Goal: Obtain resource: Download file/media

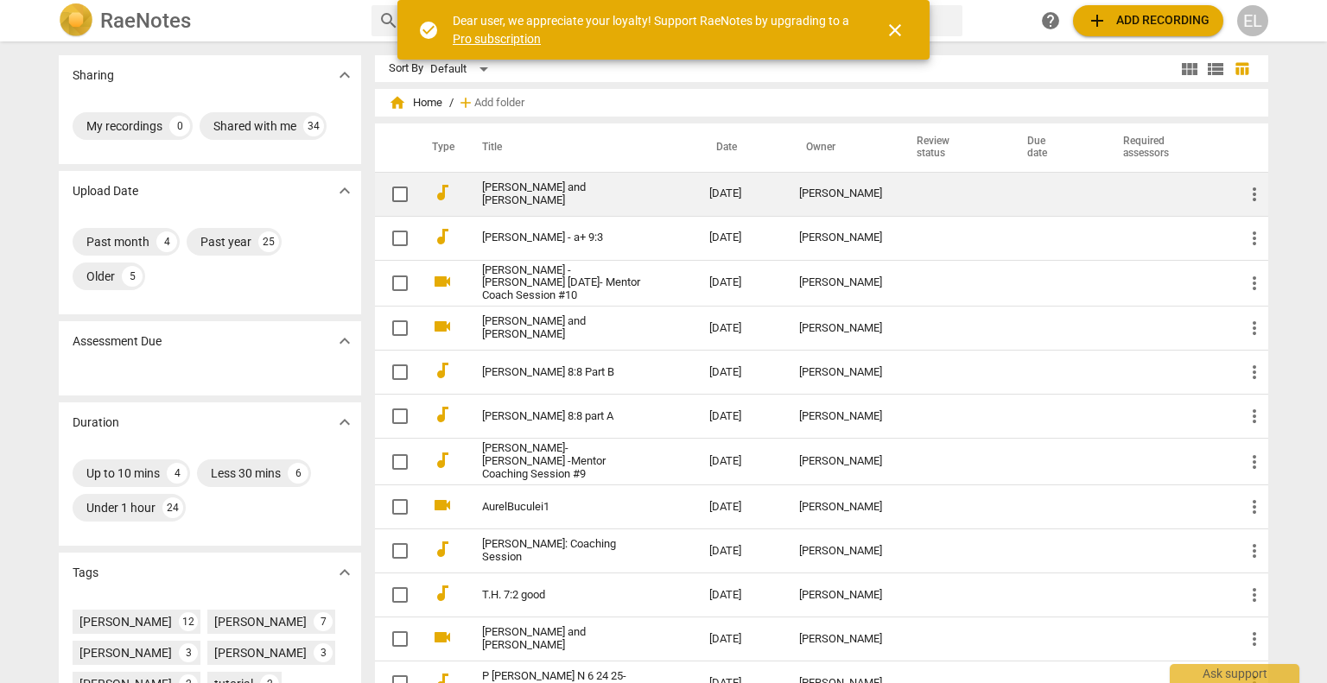
click at [597, 187] on link "[PERSON_NAME] and [PERSON_NAME]" at bounding box center [564, 194] width 165 height 26
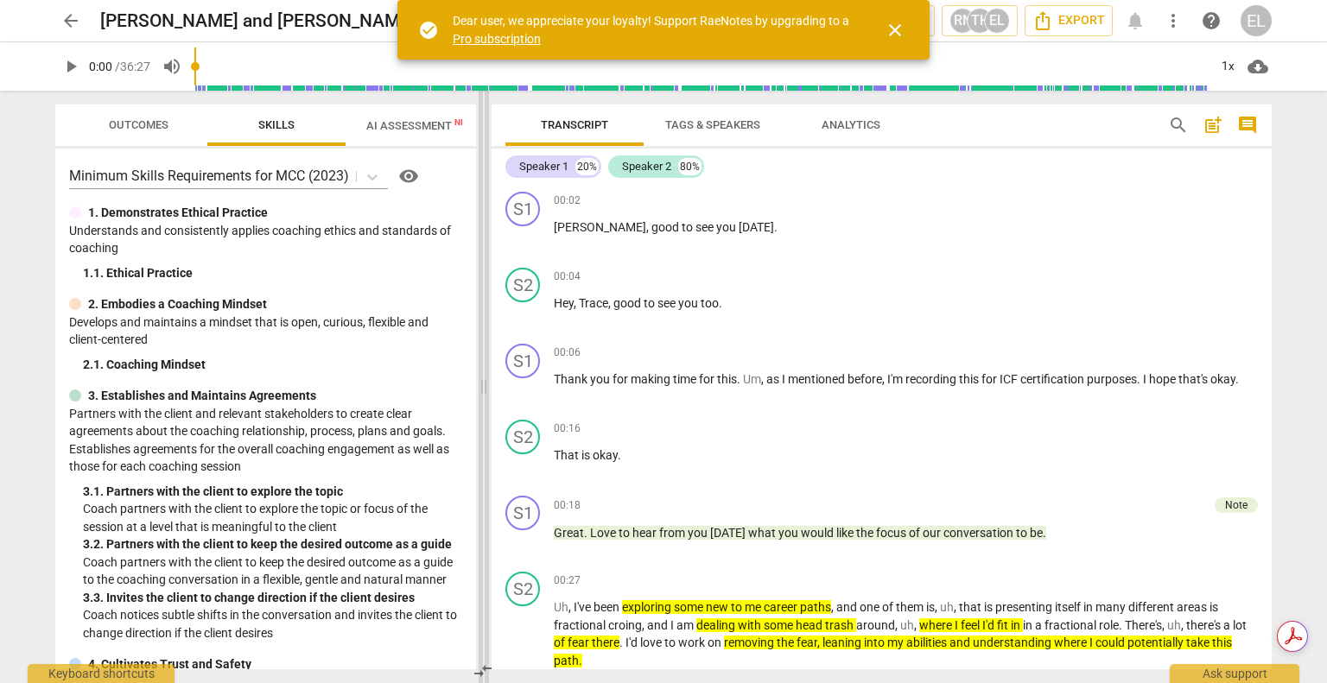
drag, startPoint x: 663, startPoint y: 385, endPoint x: 483, endPoint y: 377, distance: 180.7
click at [483, 377] on span at bounding box center [484, 387] width 10 height 593
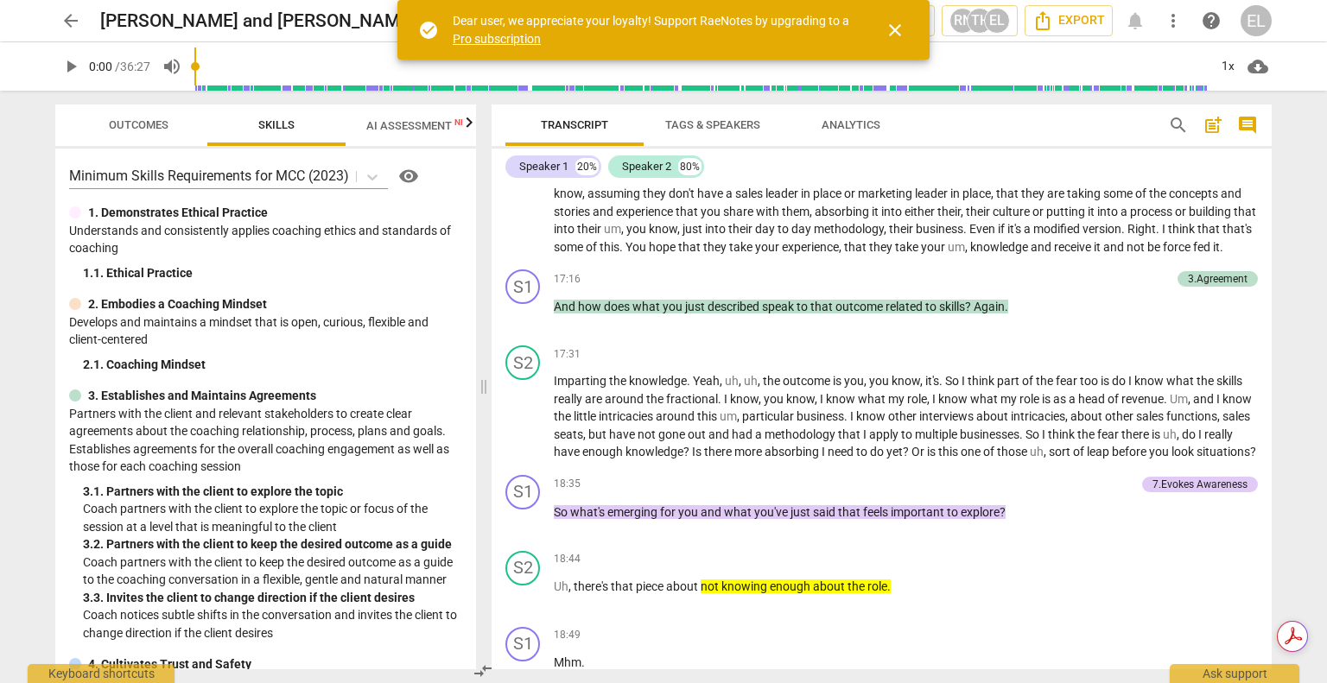
scroll to position [4837, 0]
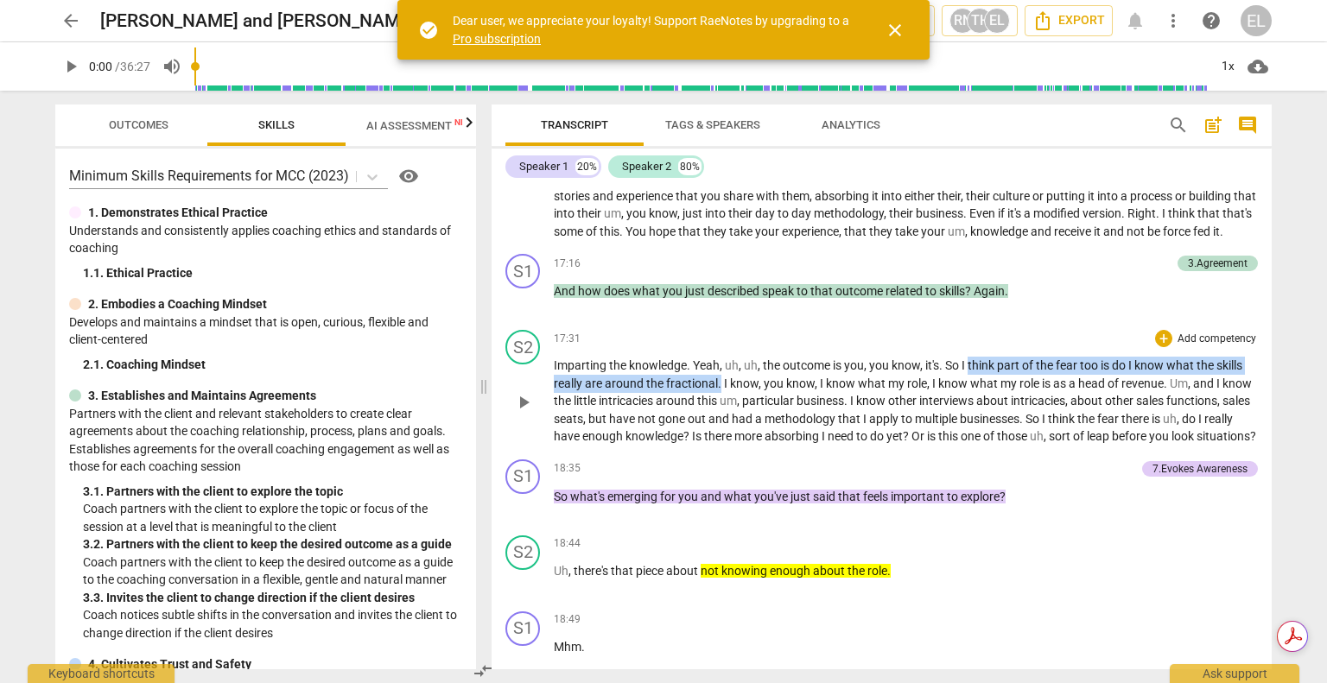
drag, startPoint x: 969, startPoint y: 395, endPoint x: 719, endPoint y: 416, distance: 251.4
click at [719, 416] on p "Imparting the knowledge . Yeah , uh , uh , the outcome is you , you know , it's…" at bounding box center [906, 401] width 704 height 89
click at [757, 390] on icon "button" at bounding box center [761, 394] width 17 height 21
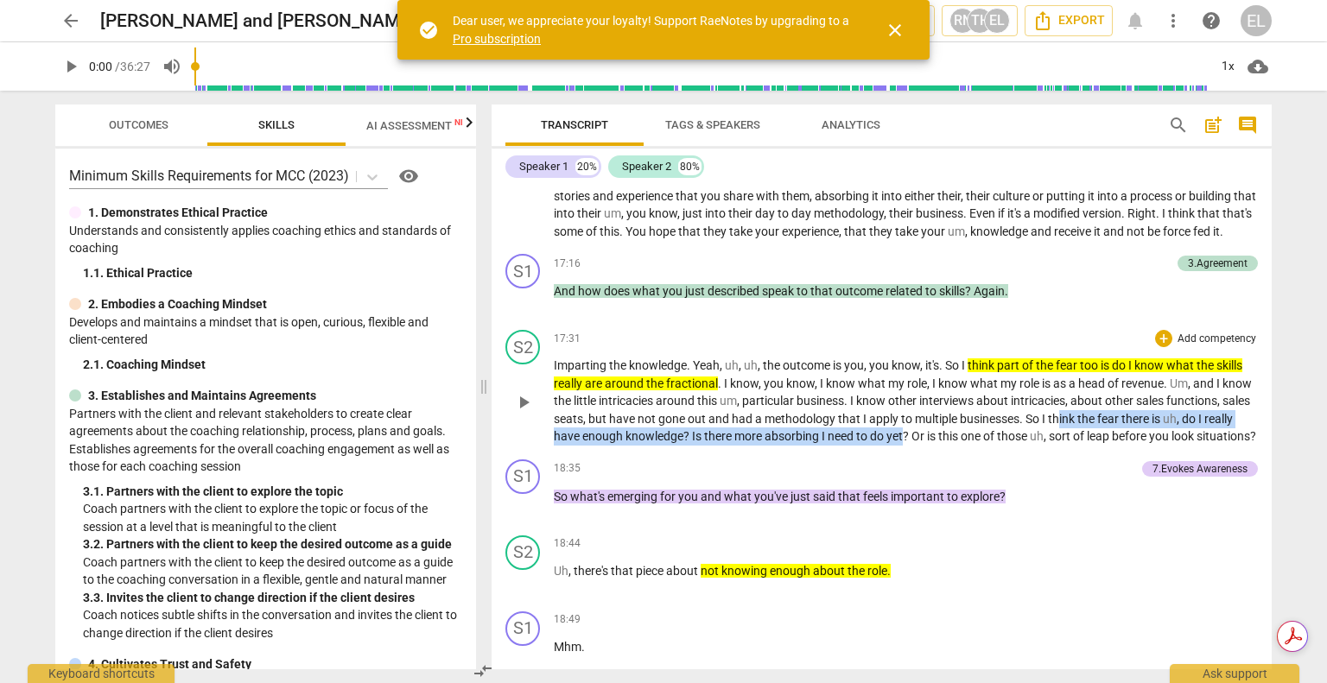
drag, startPoint x: 1090, startPoint y: 451, endPoint x: 936, endPoint y: 464, distance: 154.3
click at [936, 446] on p "Imparting the knowledge . Yeah , uh , uh , the outcome is you , you know , it's…" at bounding box center [906, 401] width 704 height 89
click at [969, 444] on icon "button" at bounding box center [975, 447] width 17 height 21
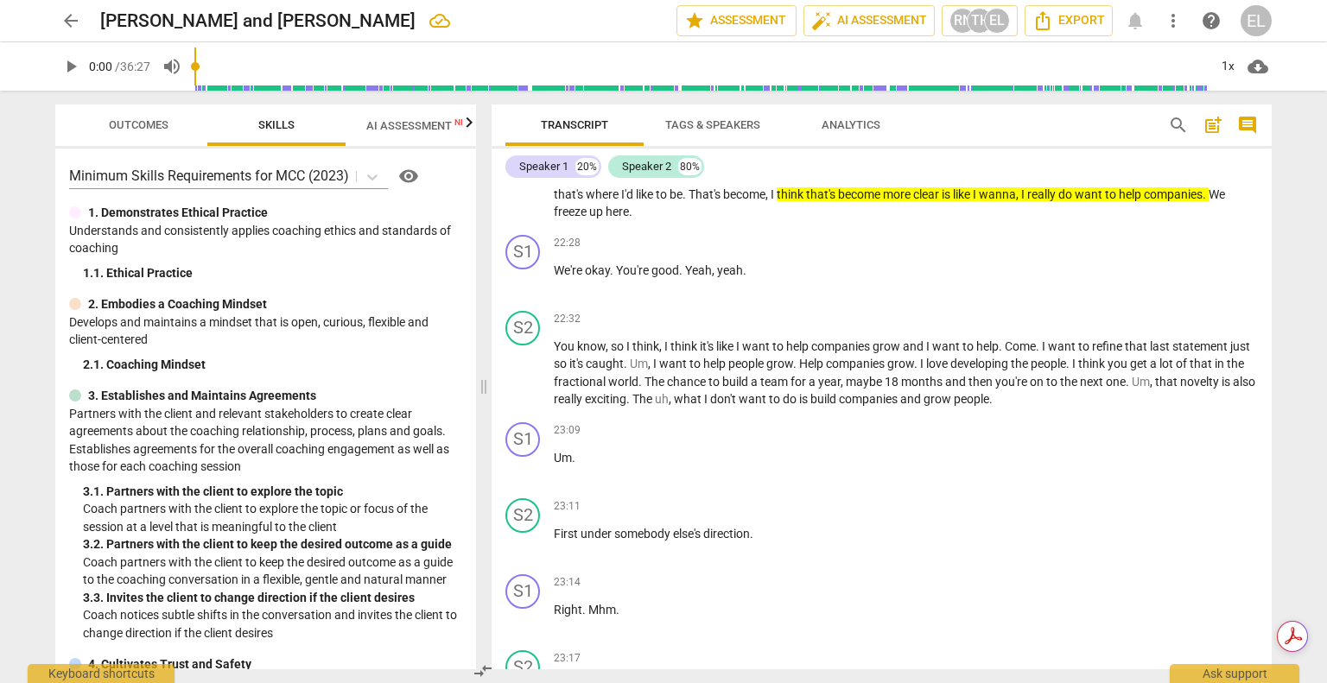
scroll to position [6392, 0]
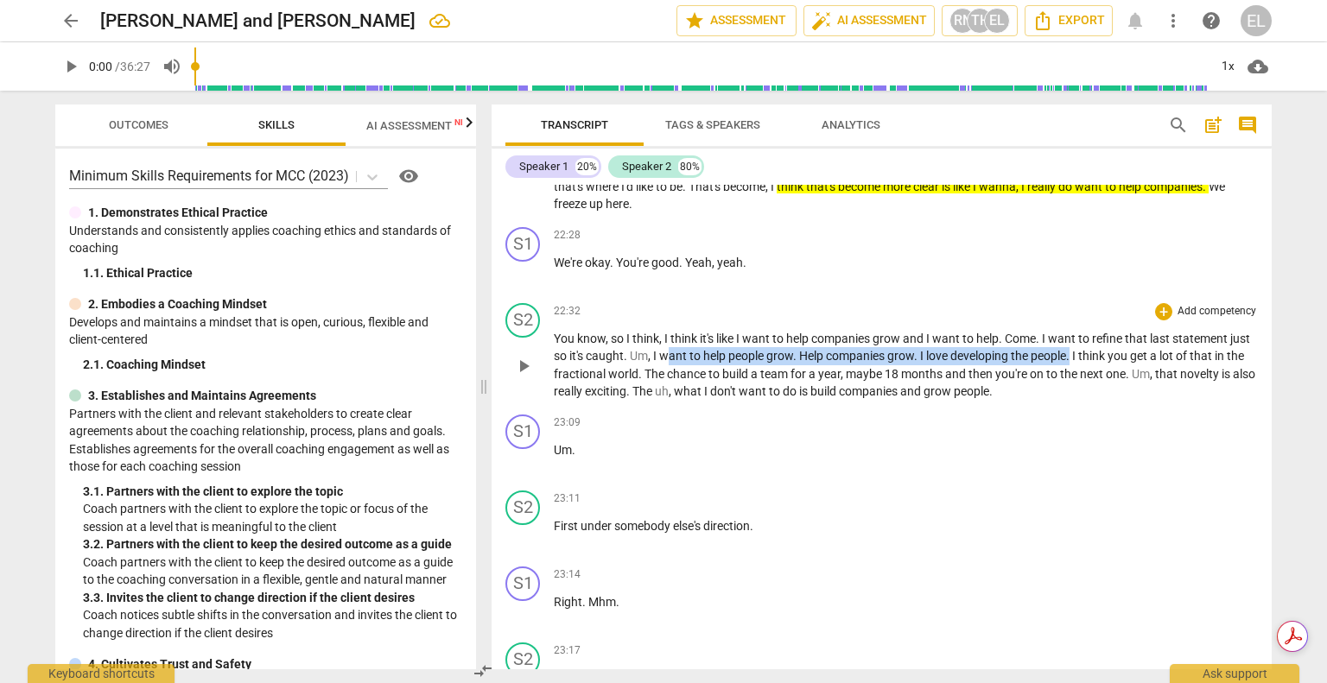
drag, startPoint x: 688, startPoint y: 400, endPoint x: 1099, endPoint y: 397, distance: 411.1
click at [1099, 397] on p "You know , so I think , I think it's like I want to help companies grow and I w…" at bounding box center [906, 365] width 704 height 71
click at [1137, 372] on icon "button" at bounding box center [1140, 377] width 17 height 21
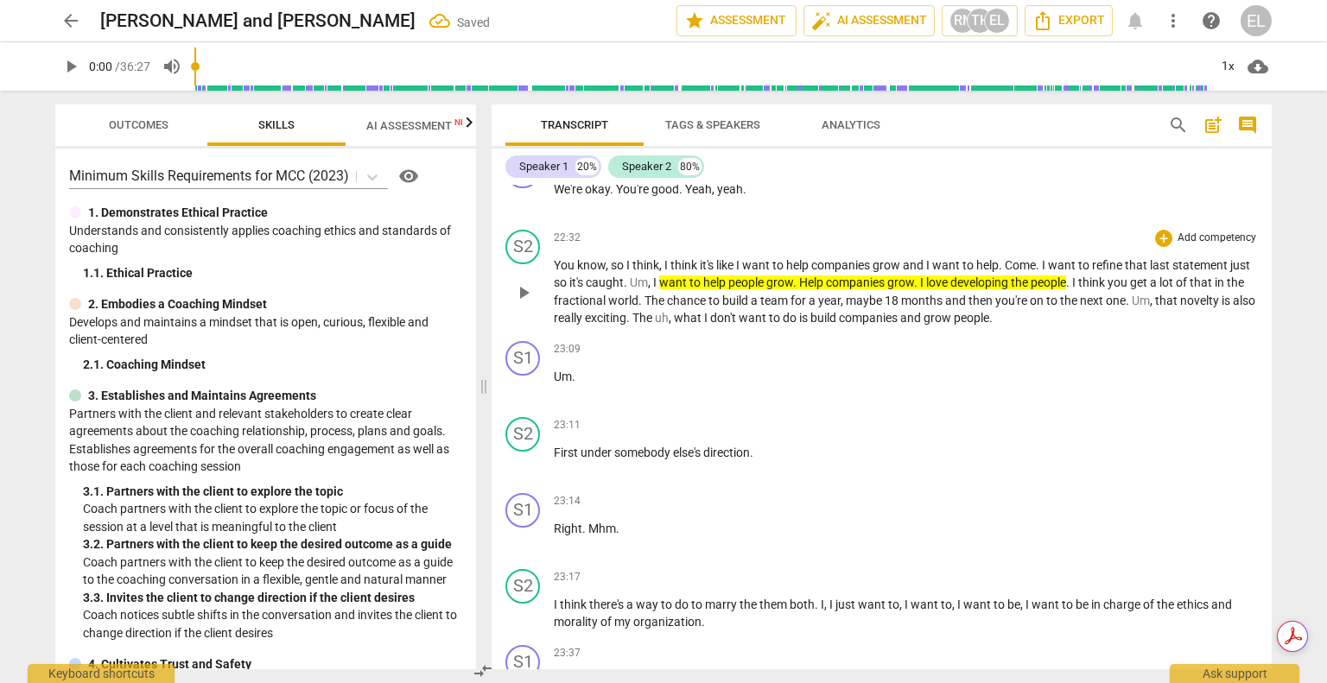
scroll to position [6651, 0]
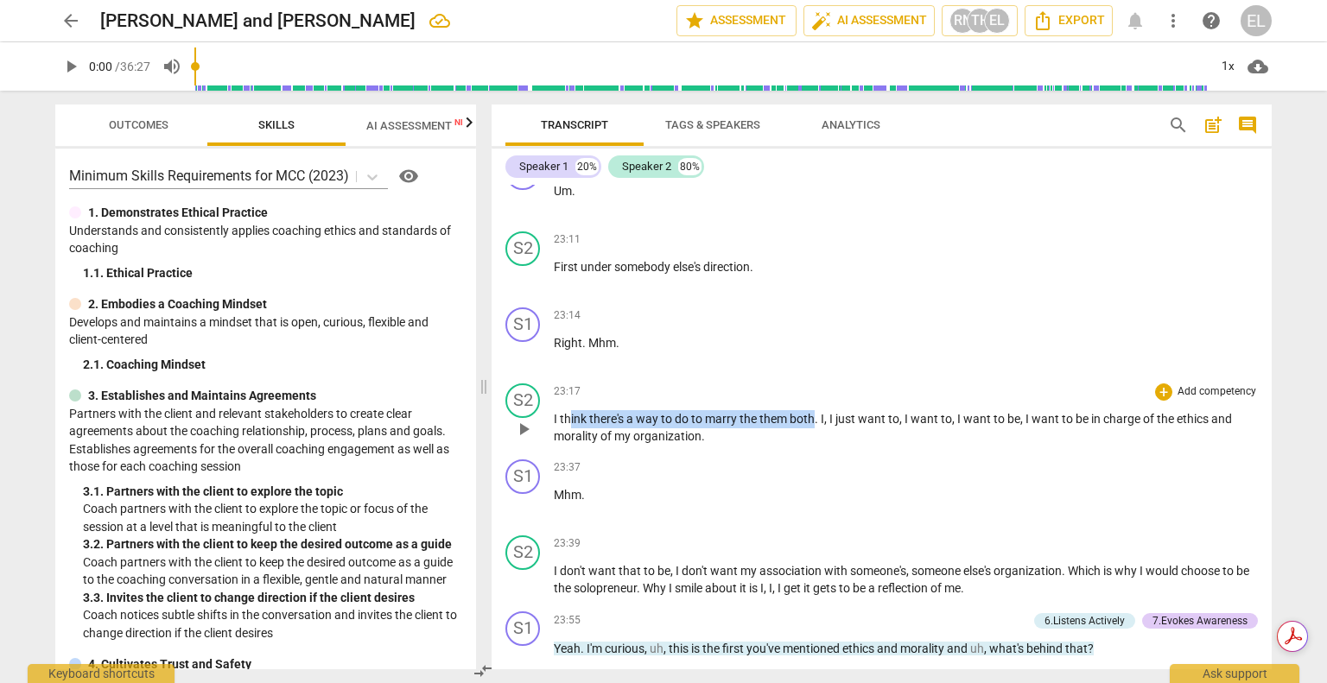
drag, startPoint x: 570, startPoint y: 458, endPoint x: 812, endPoint y: 458, distance: 241.8
click at [812, 446] on p "I think there's a way to do to marry the them both . I , I just want to , I wan…" at bounding box center [906, 427] width 704 height 35
click at [850, 436] on icon "button" at bounding box center [853, 435] width 10 height 12
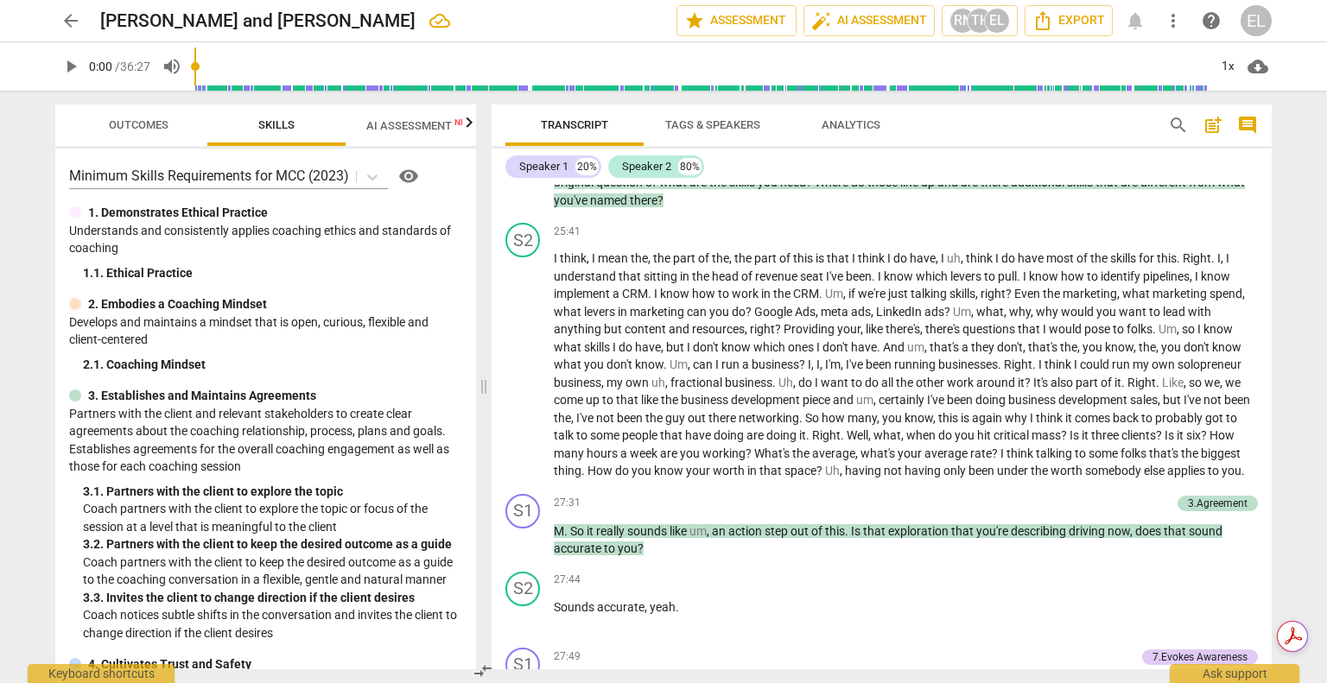
scroll to position [7514, 0]
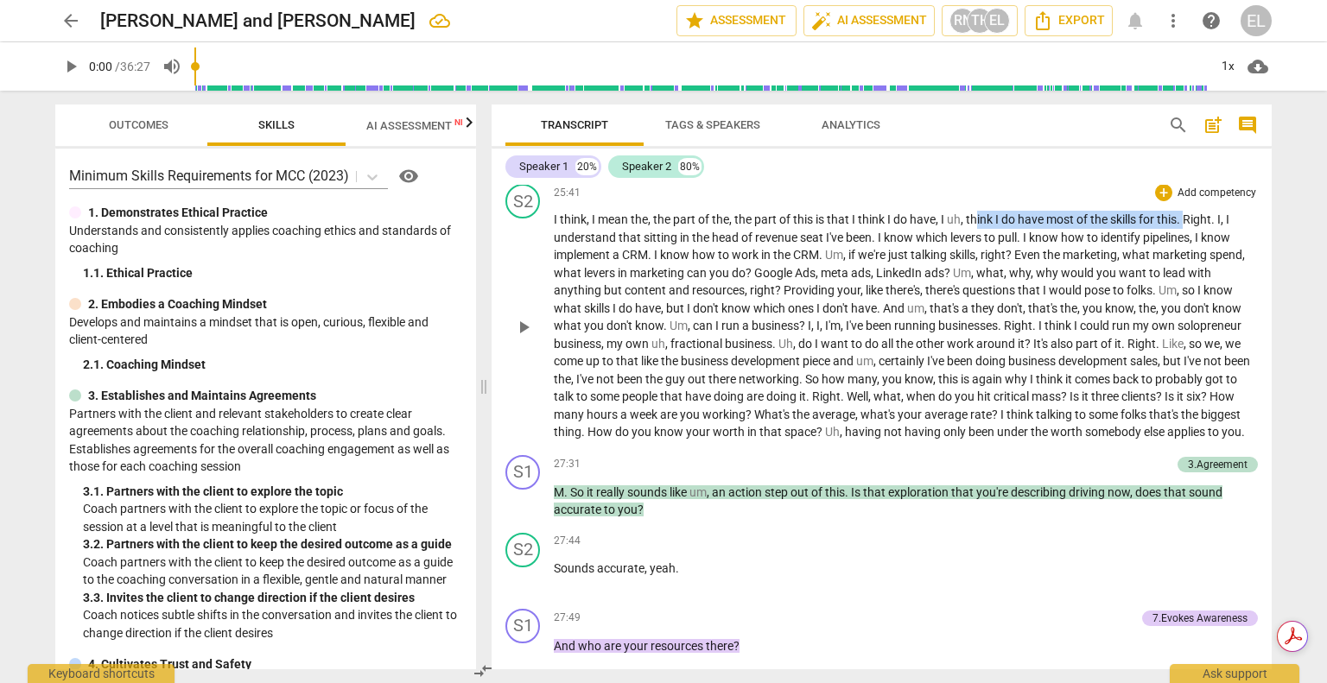
drag, startPoint x: 987, startPoint y: 255, endPoint x: 1188, endPoint y: 257, distance: 201.3
click at [1188, 257] on p "I think , I mean the , the part of the , the part of this is that I think I do …" at bounding box center [906, 326] width 704 height 231
drag, startPoint x: 1220, startPoint y: 237, endPoint x: 1212, endPoint y: 236, distance: 8.7
click at [1219, 235] on icon "button" at bounding box center [1226, 237] width 17 height 21
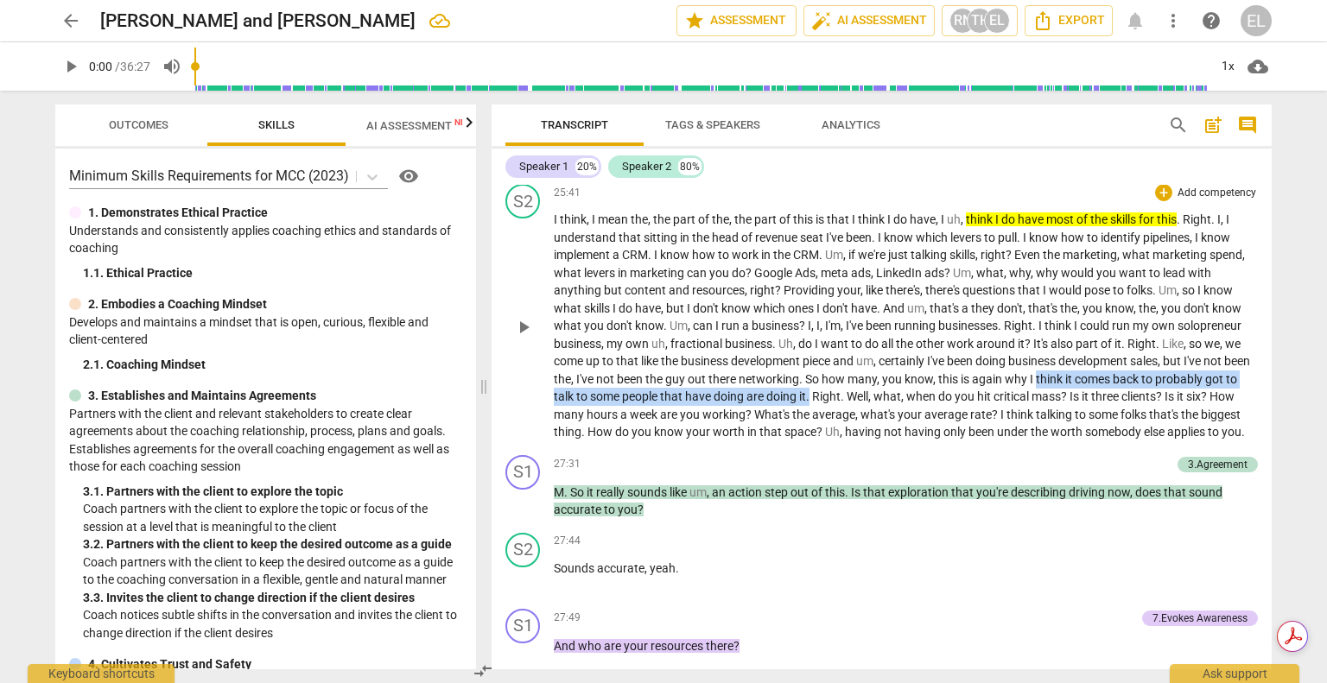
drag, startPoint x: 1055, startPoint y: 417, endPoint x: 846, endPoint y: 436, distance: 209.9
click at [846, 436] on p "I think , I mean the , the part of the , the part of this is that I think I do …" at bounding box center [906, 326] width 704 height 231
drag, startPoint x: 890, startPoint y: 416, endPoint x: 902, endPoint y: 397, distance: 22.5
click at [889, 416] on icon "button" at bounding box center [887, 414] width 17 height 21
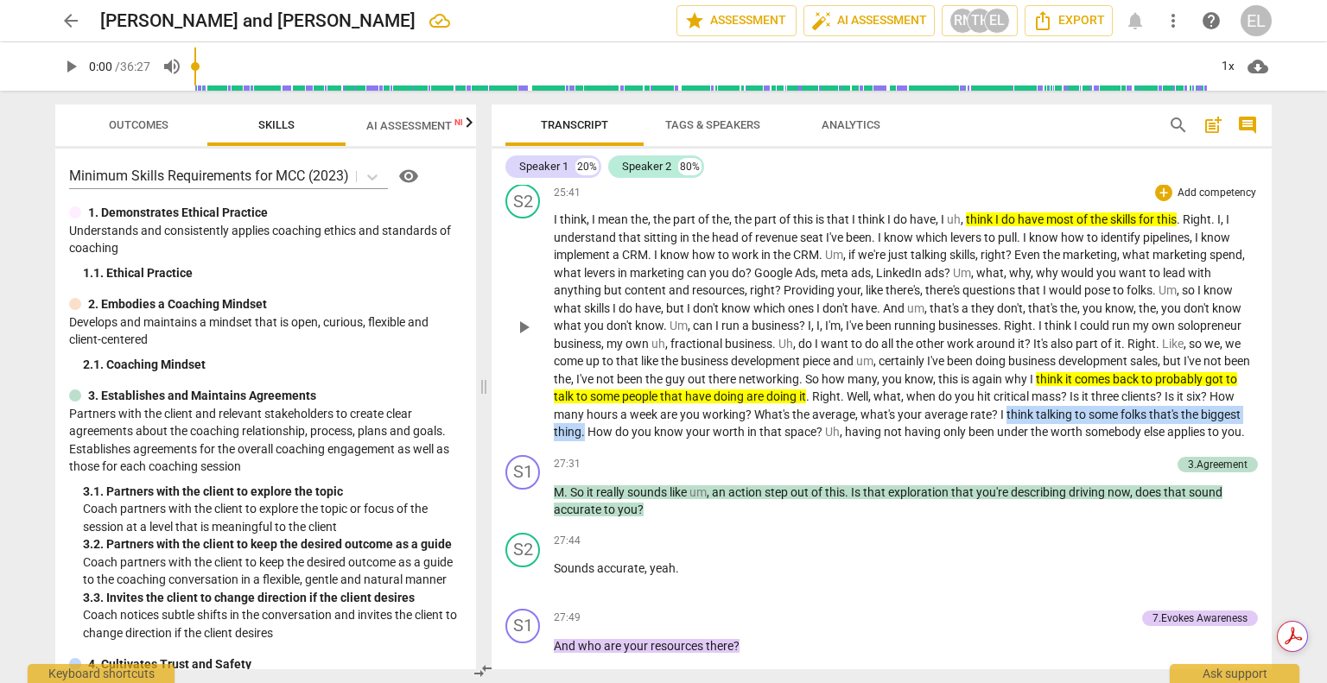
drag, startPoint x: 1019, startPoint y: 459, endPoint x: 627, endPoint y: 473, distance: 392.4
click at [627, 441] on p "I think , I mean the , the part of the , the part of this is that I think I do …" at bounding box center [906, 326] width 704 height 231
click at [667, 449] on icon "button" at bounding box center [667, 447] width 10 height 12
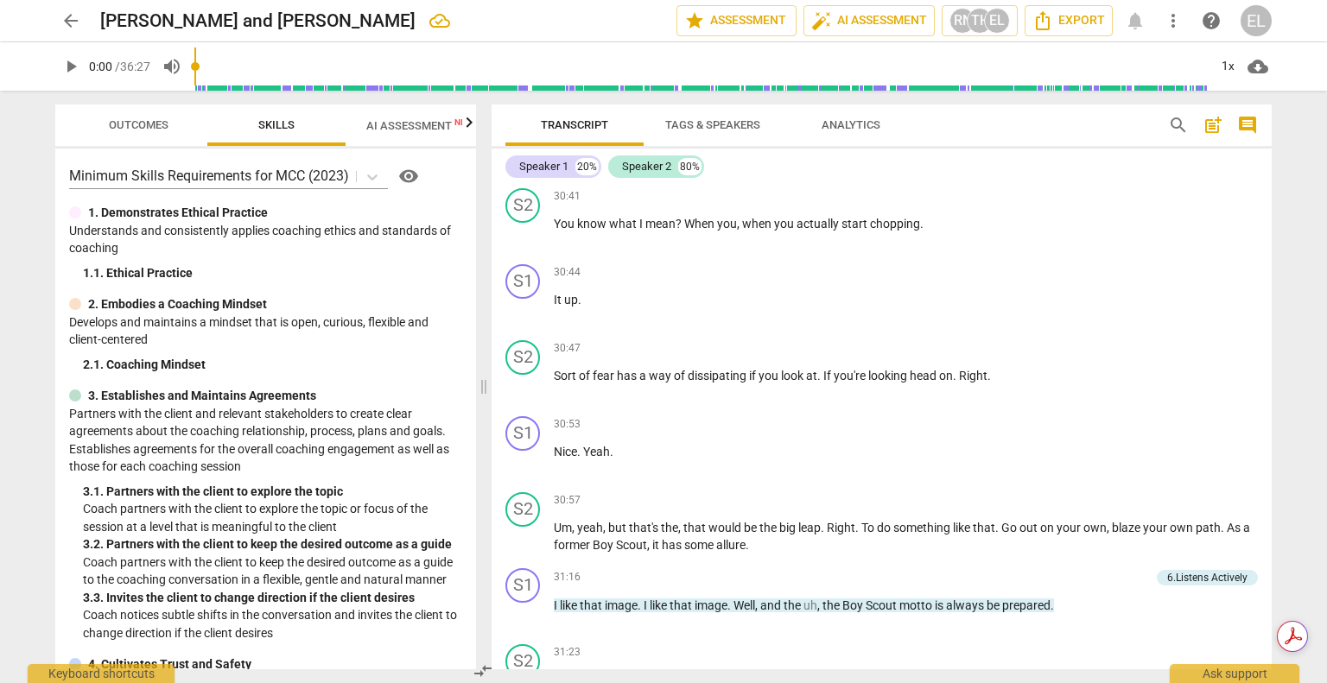
scroll to position [8896, 0]
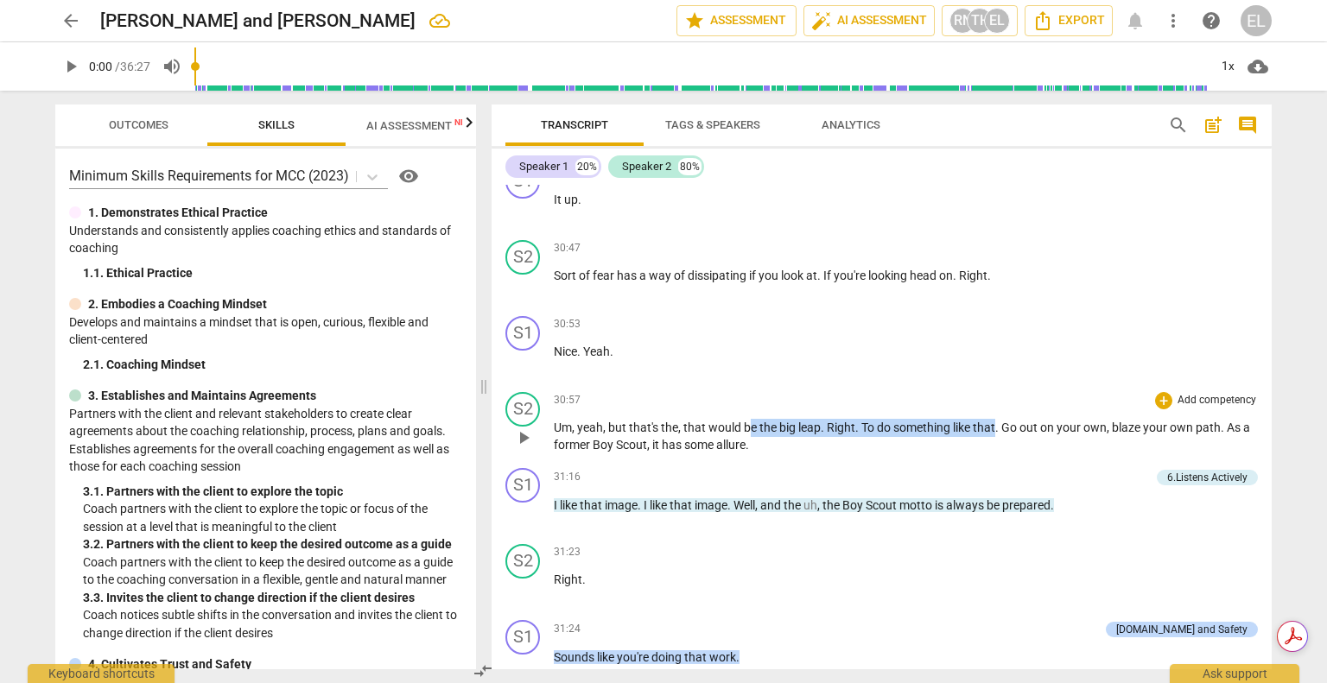
drag, startPoint x: 748, startPoint y: 478, endPoint x: 997, endPoint y: 472, distance: 248.8
click at [997, 454] on p "Um , yeah , but that's the , that would be the big leap . Right . To do somethi…" at bounding box center [906, 436] width 704 height 35
click at [1033, 453] on icon "button" at bounding box center [1035, 452] width 10 height 12
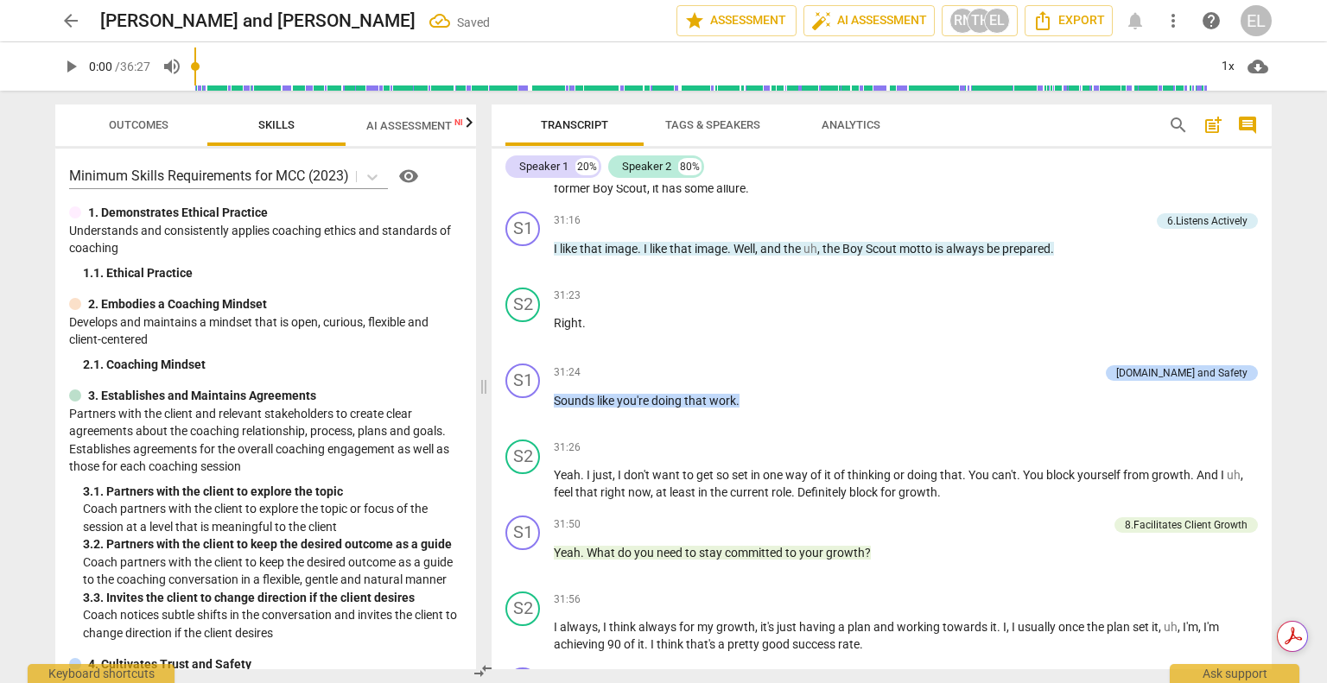
scroll to position [9155, 0]
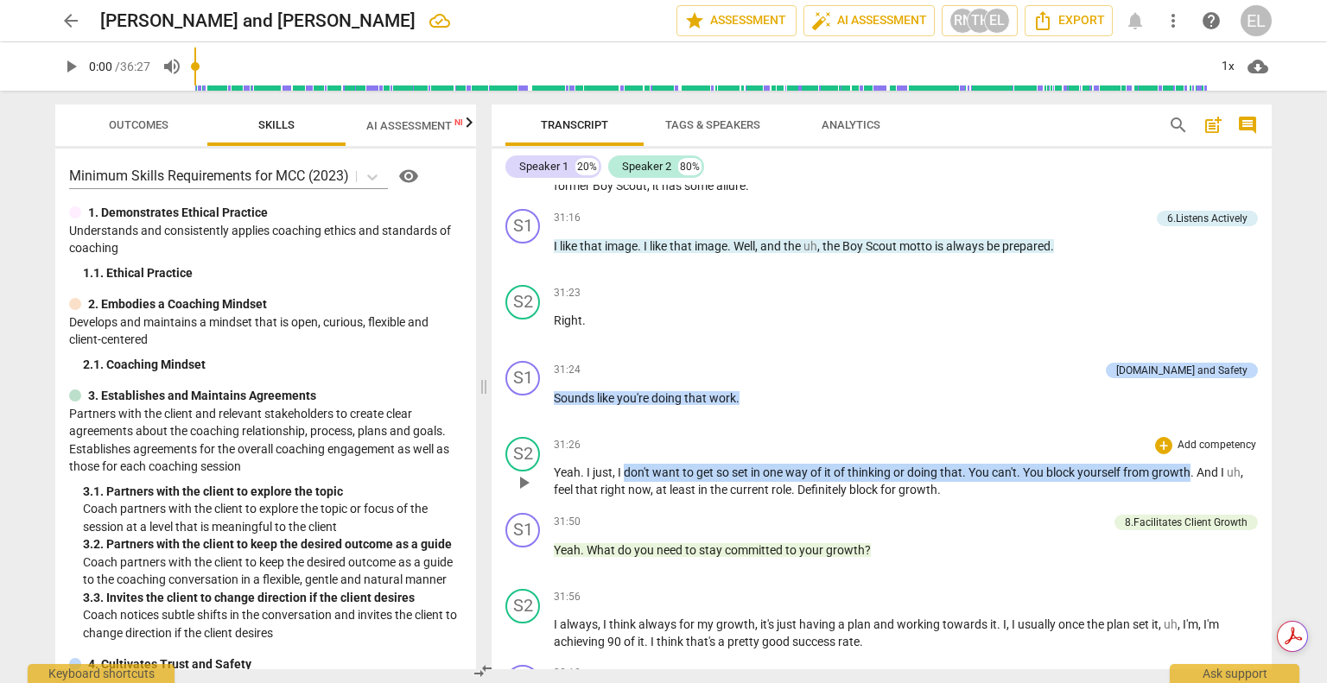
drag, startPoint x: 669, startPoint y: 518, endPoint x: 1193, endPoint y: 517, distance: 524.3
click at [1193, 499] on p "Yeah . I just , I don't want to get so set in one way of it of thinking or doin…" at bounding box center [906, 481] width 704 height 35
click at [1233, 500] on icon "button" at bounding box center [1231, 497] width 17 height 21
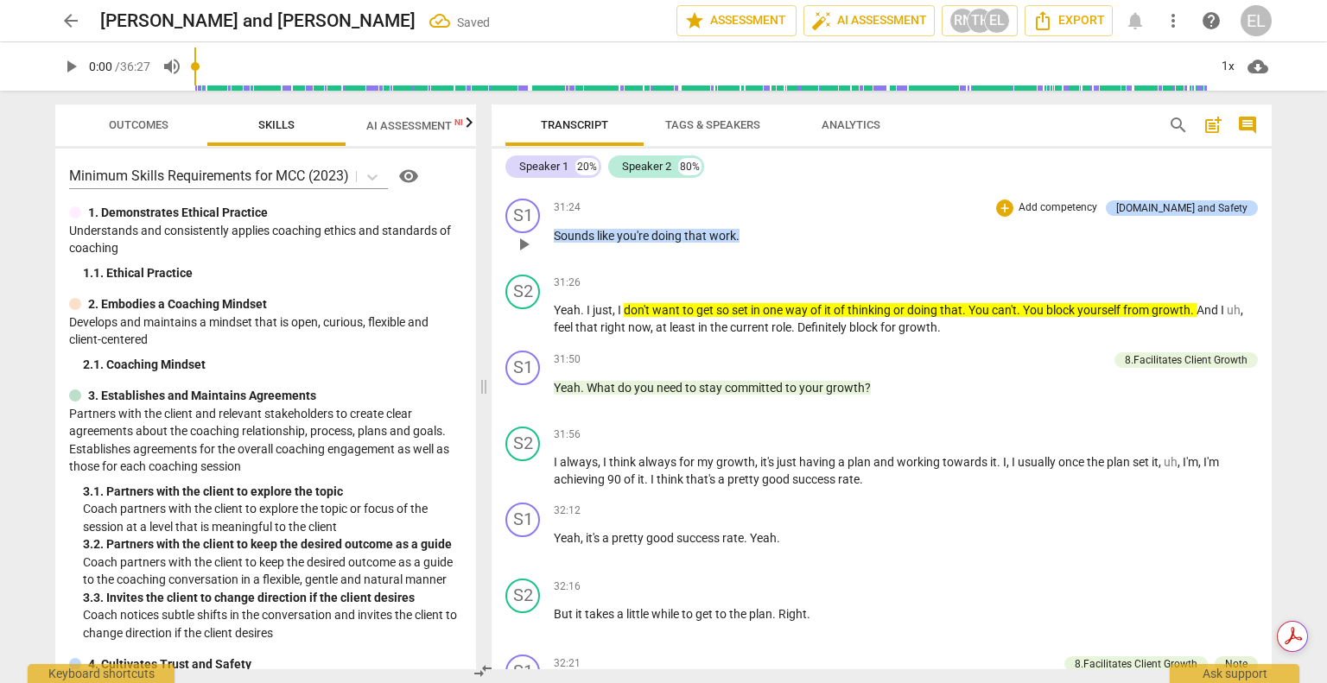
scroll to position [9328, 0]
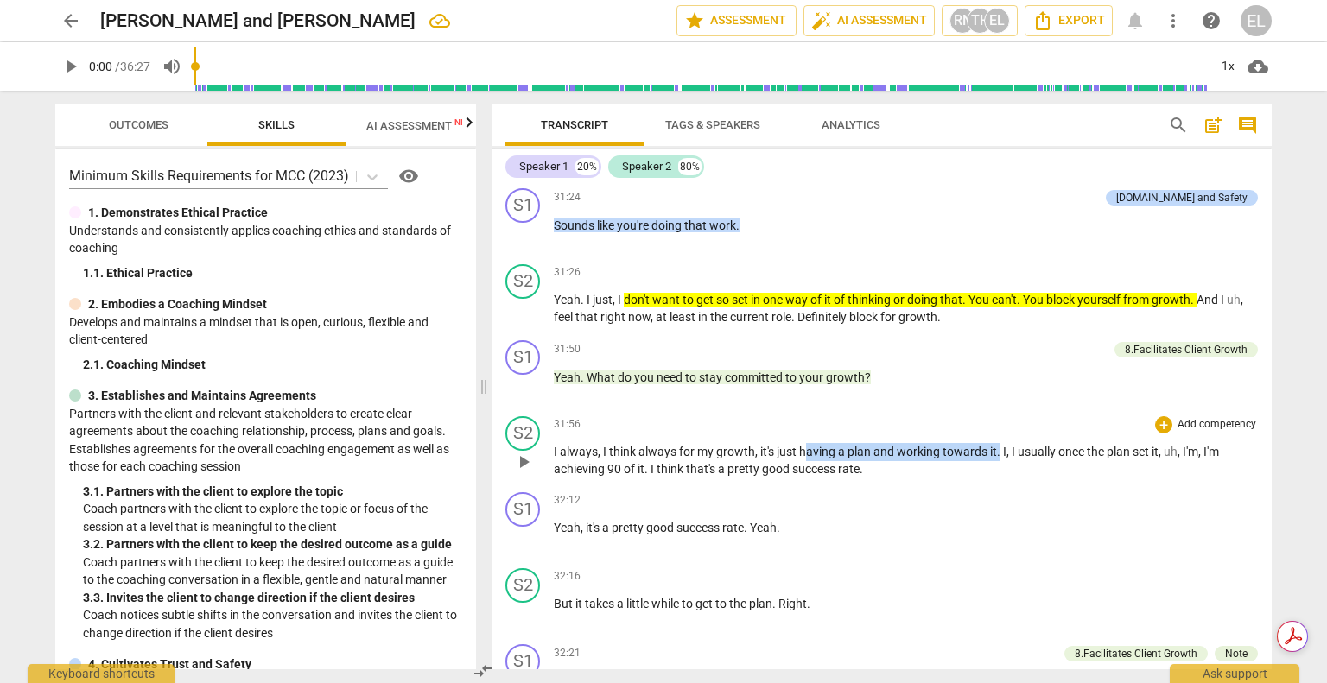
drag, startPoint x: 805, startPoint y: 497, endPoint x: 997, endPoint y: 490, distance: 191.9
click at [997, 479] on p "I always , I think always for my growth , it's just having a plan and working t…" at bounding box center [906, 460] width 704 height 35
click at [1033, 476] on icon "button" at bounding box center [1039, 476] width 17 height 21
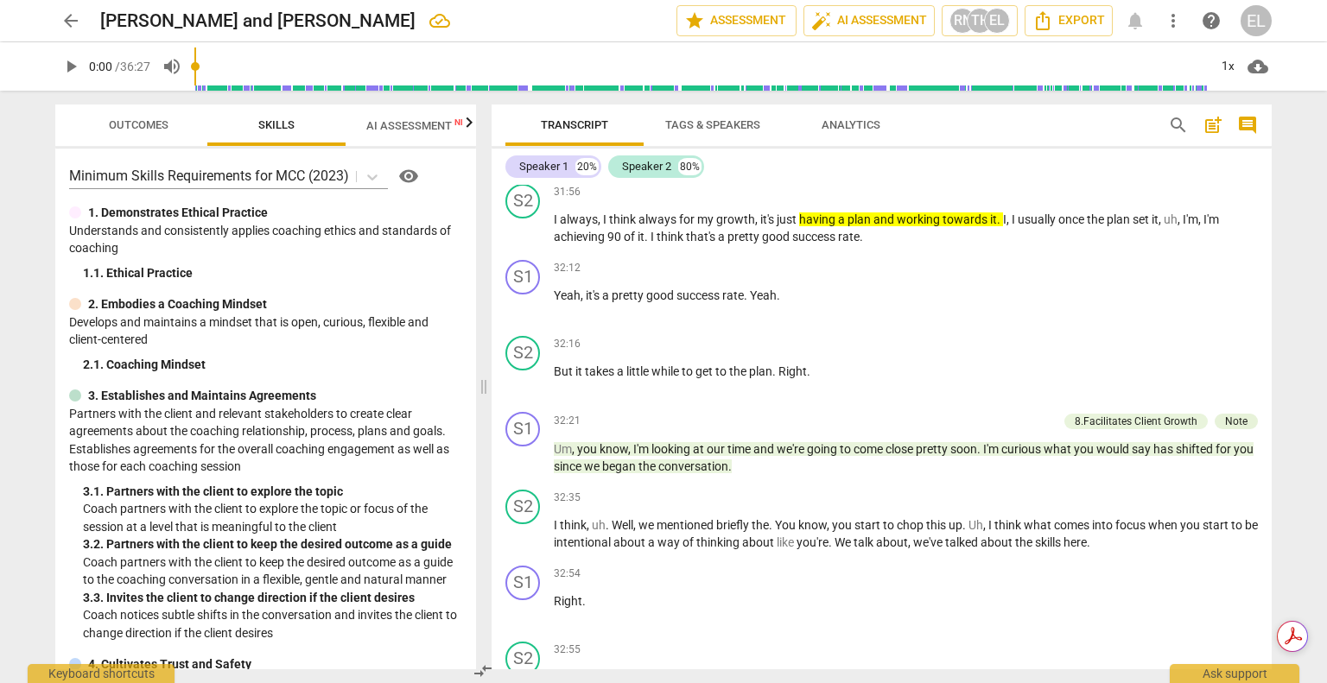
scroll to position [9587, 0]
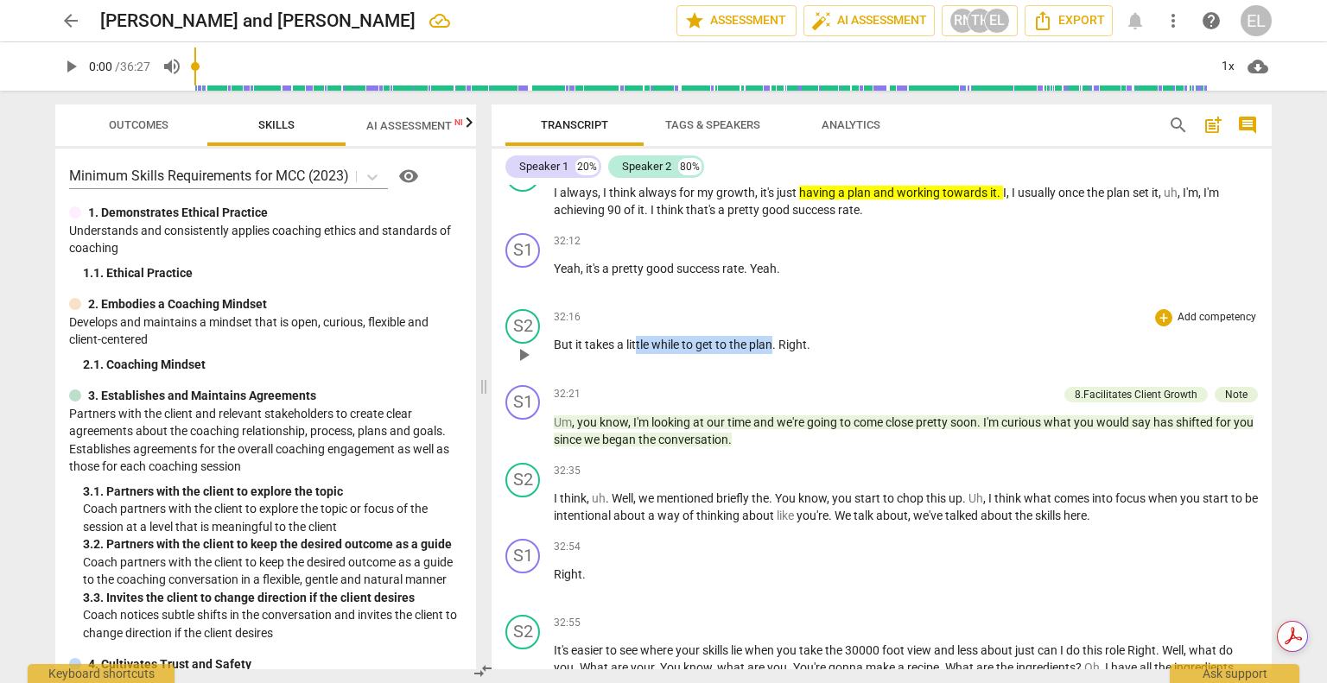
drag, startPoint x: 635, startPoint y: 390, endPoint x: 771, endPoint y: 396, distance: 136.6
click at [771, 354] on p "But it takes a little while to get to the plan . Right ." at bounding box center [906, 345] width 704 height 18
click at [813, 370] on icon "button" at bounding box center [813, 365] width 10 height 12
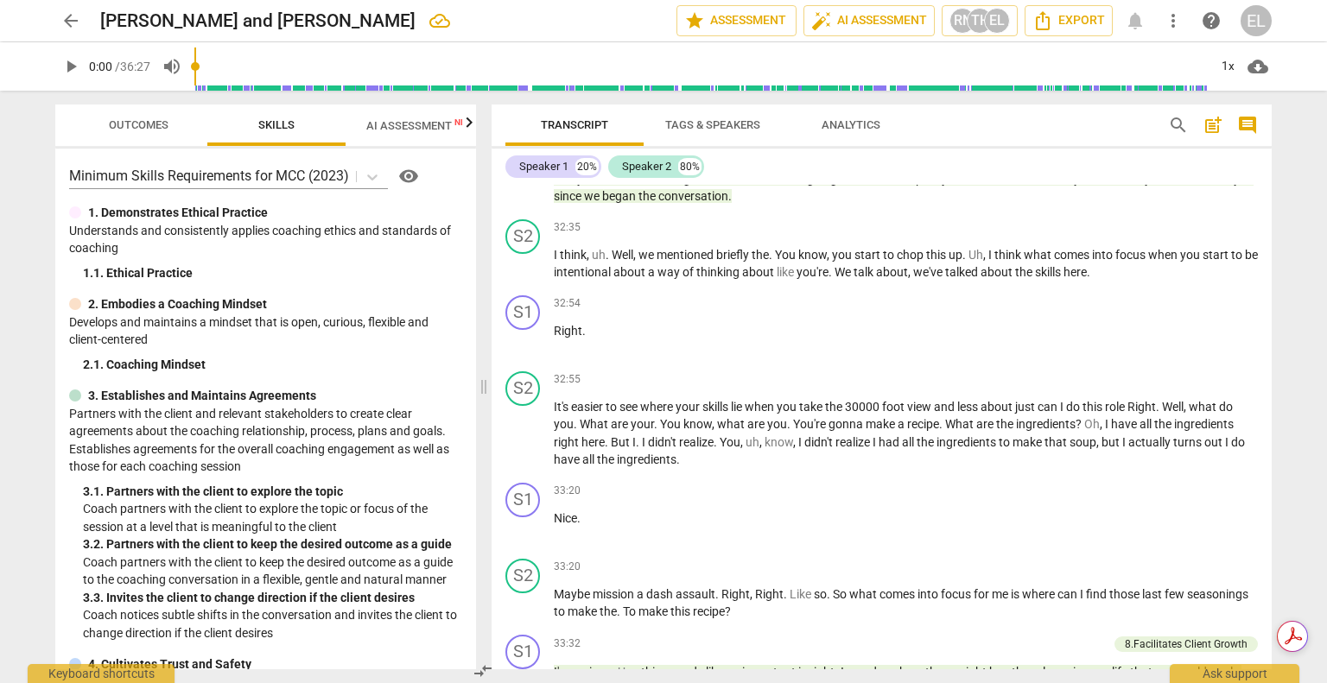
scroll to position [9846, 0]
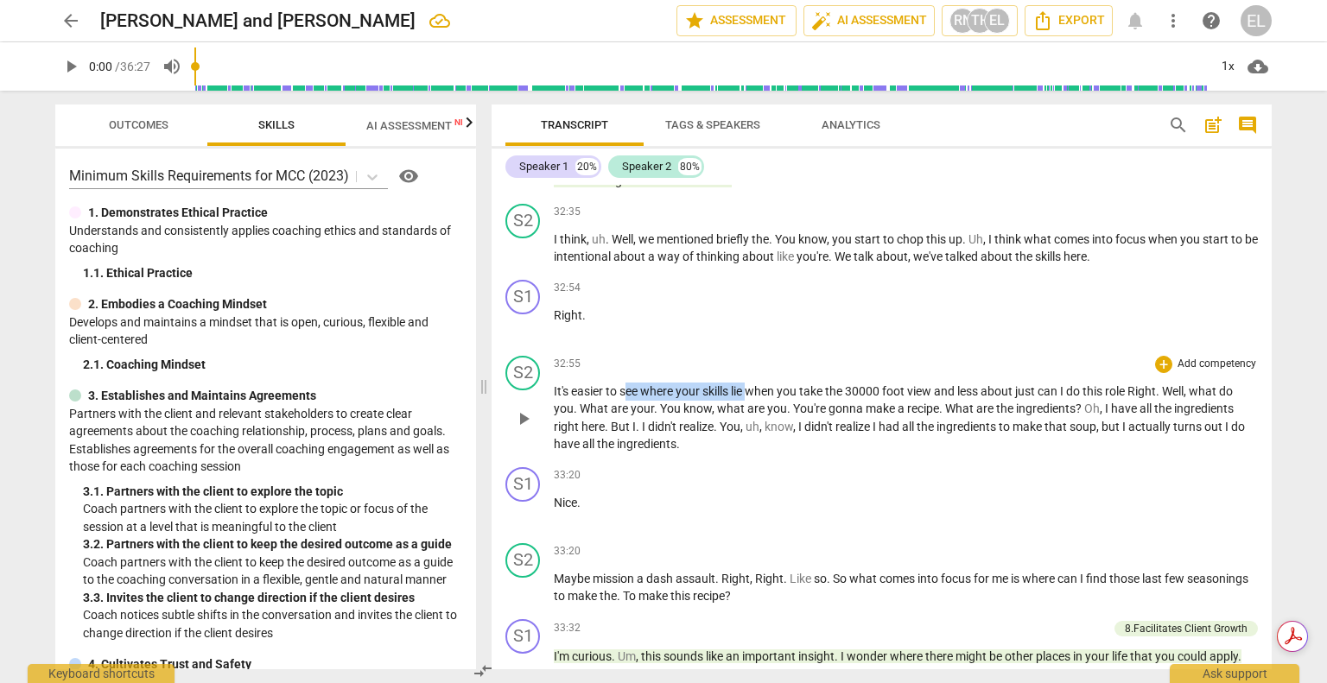
drag, startPoint x: 637, startPoint y: 434, endPoint x: 744, endPoint y: 428, distance: 107.2
click at [748, 431] on p "It's easier to see where your skills lie when you take the 30000 foot view and …" at bounding box center [906, 418] width 704 height 71
click at [791, 408] on icon "button" at bounding box center [789, 411] width 10 height 12
drag, startPoint x: 822, startPoint y: 455, endPoint x: 1074, endPoint y: 454, distance: 252.2
click at [1075, 453] on p "It's easier to see where your skills lie when you take the 30000 foot view and …" at bounding box center [906, 418] width 704 height 71
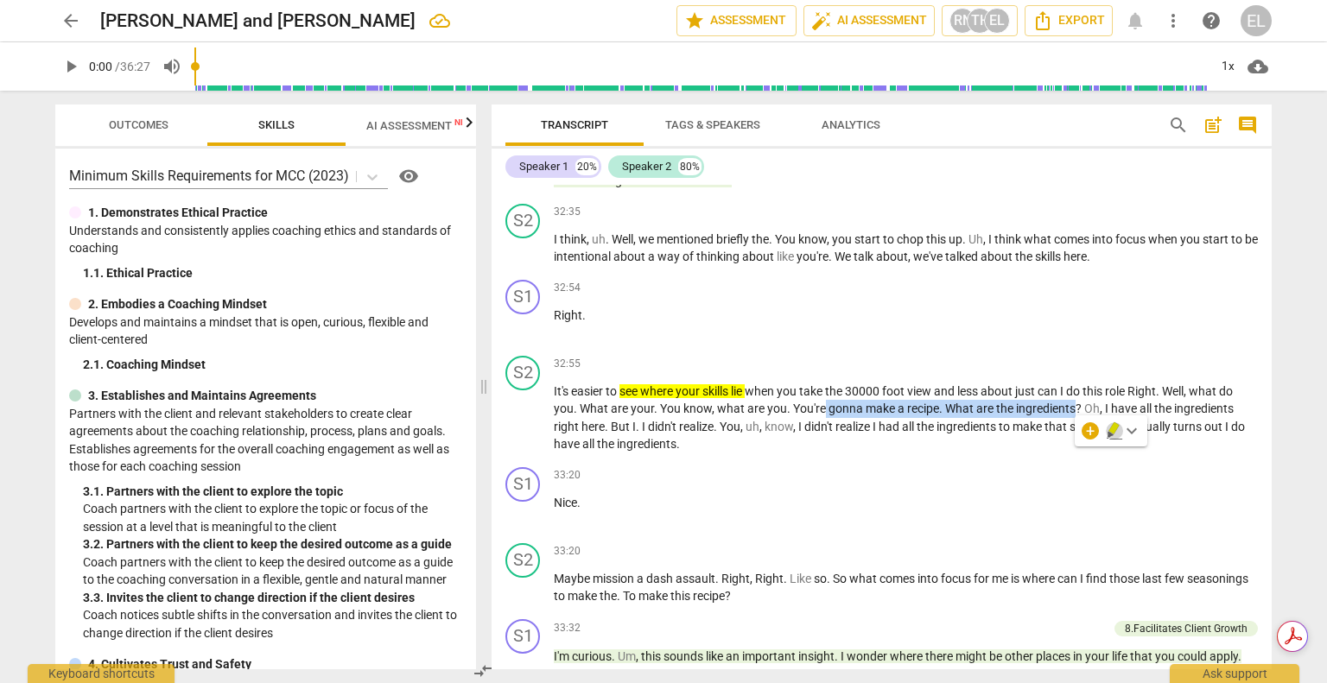
click at [1110, 428] on icon "button" at bounding box center [1113, 428] width 10 height 12
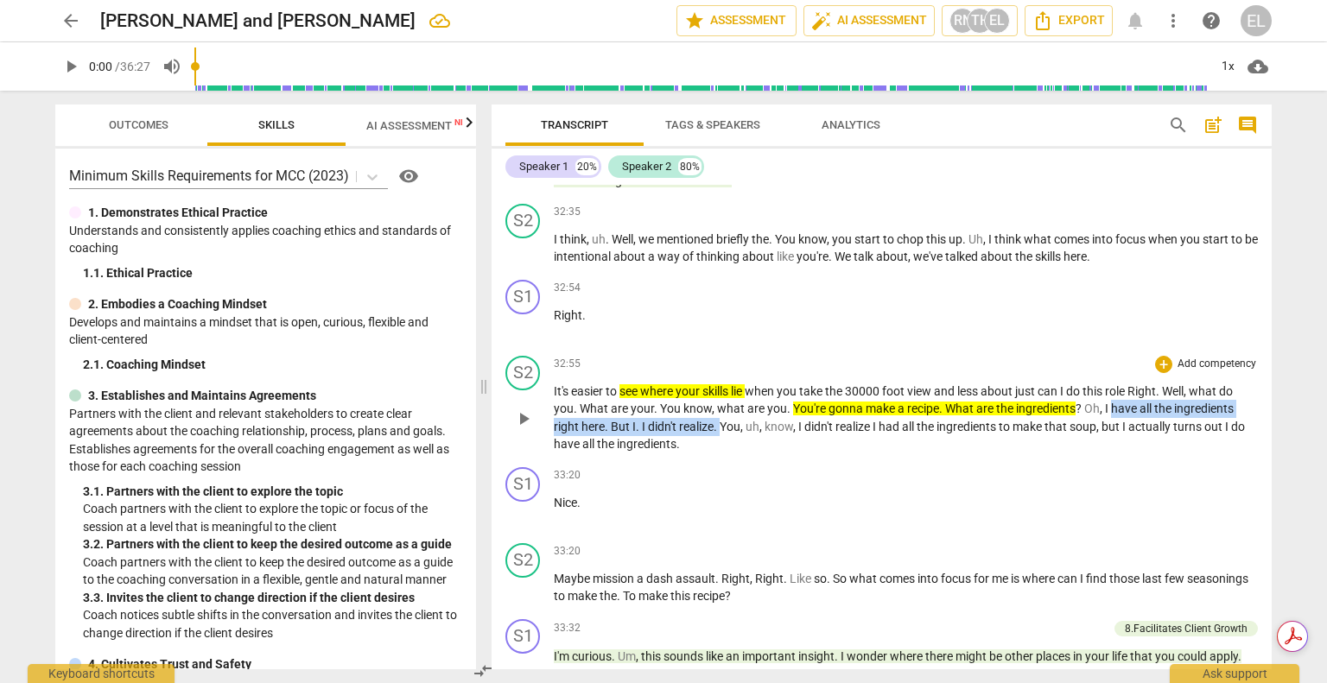
drag, startPoint x: 1112, startPoint y: 455, endPoint x: 721, endPoint y: 466, distance: 391.4
click at [721, 453] on p "It's easier to see where your skills lie when you take the 30000 foot view and …" at bounding box center [906, 418] width 704 height 71
click at [760, 448] on icon "button" at bounding box center [759, 446] width 10 height 12
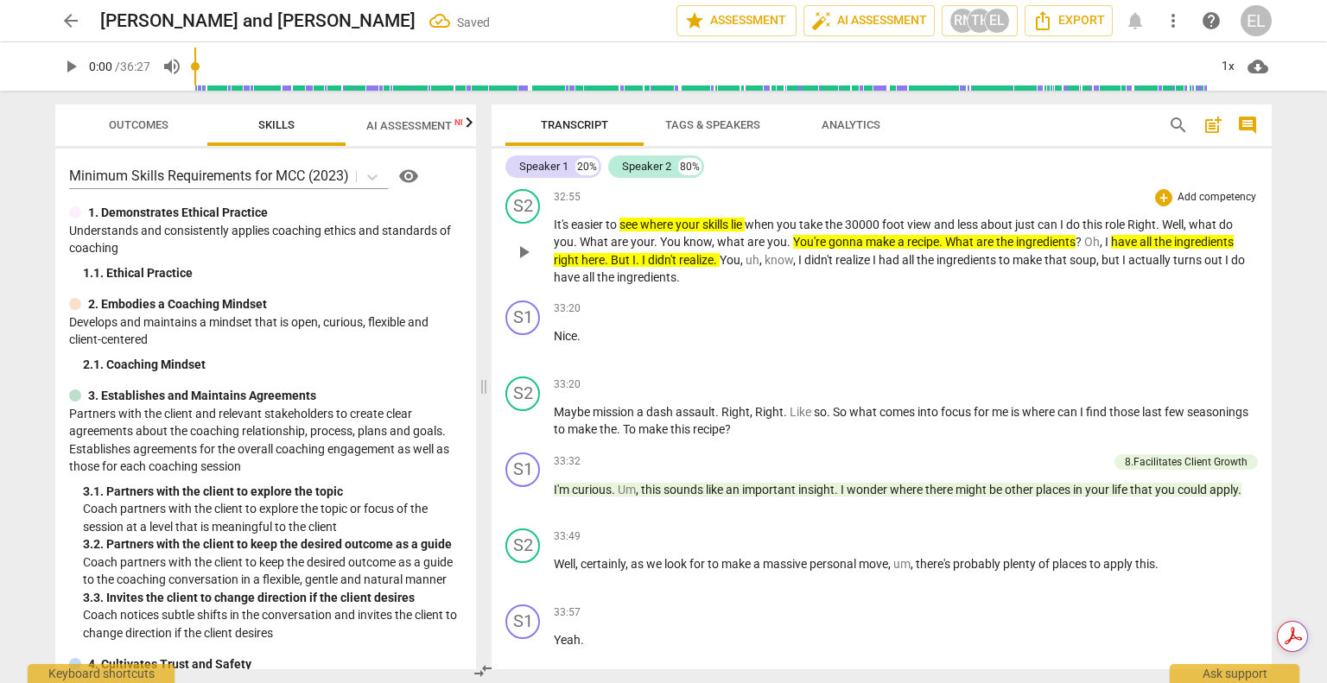
scroll to position [10019, 0]
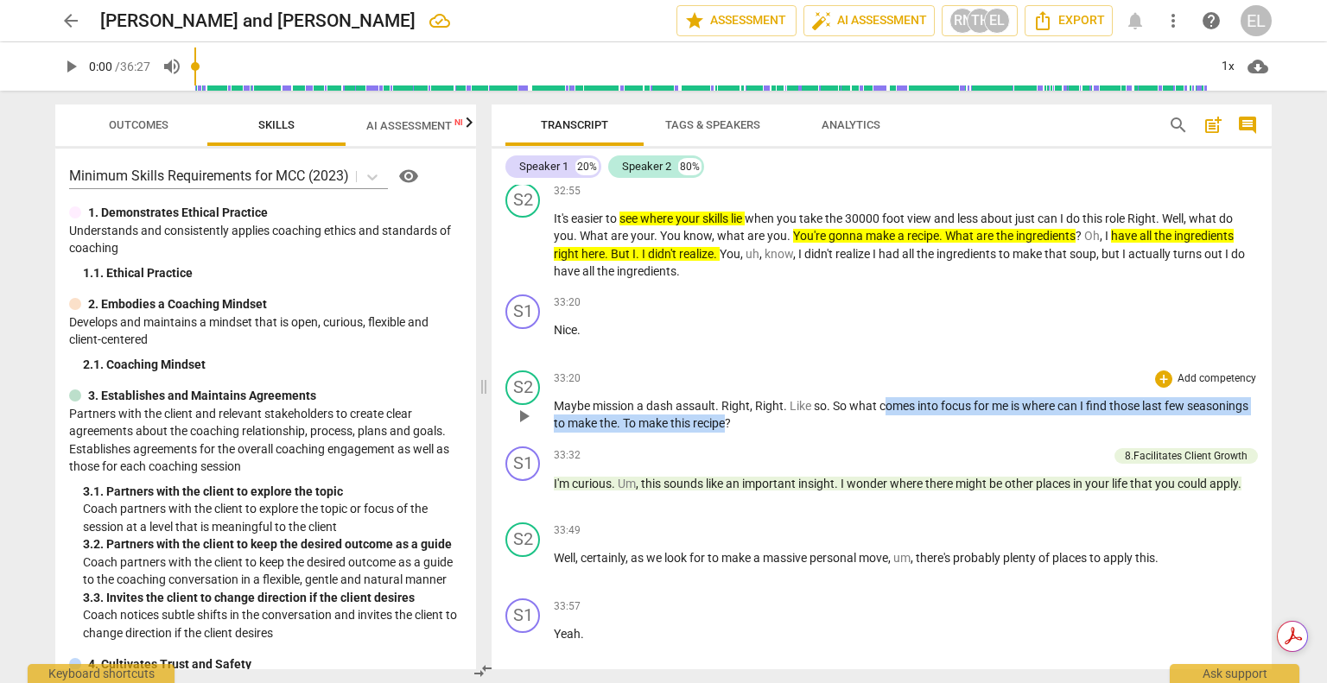
drag, startPoint x: 884, startPoint y: 449, endPoint x: 791, endPoint y: 467, distance: 94.2
click at [791, 433] on p "Maybe mission a dash assault . Right , Right . Like so . So what comes into foc…" at bounding box center [906, 414] width 704 height 35
click at [829, 445] on icon "button" at bounding box center [831, 442] width 10 height 12
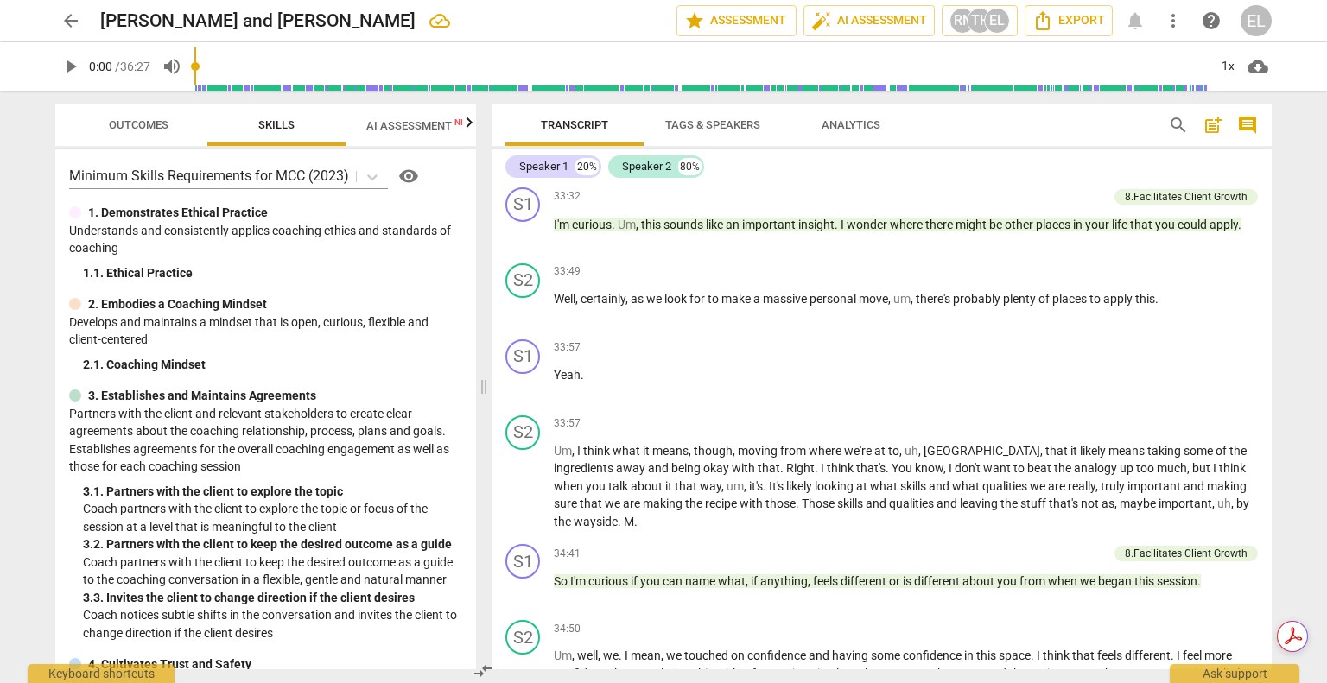
scroll to position [10365, 0]
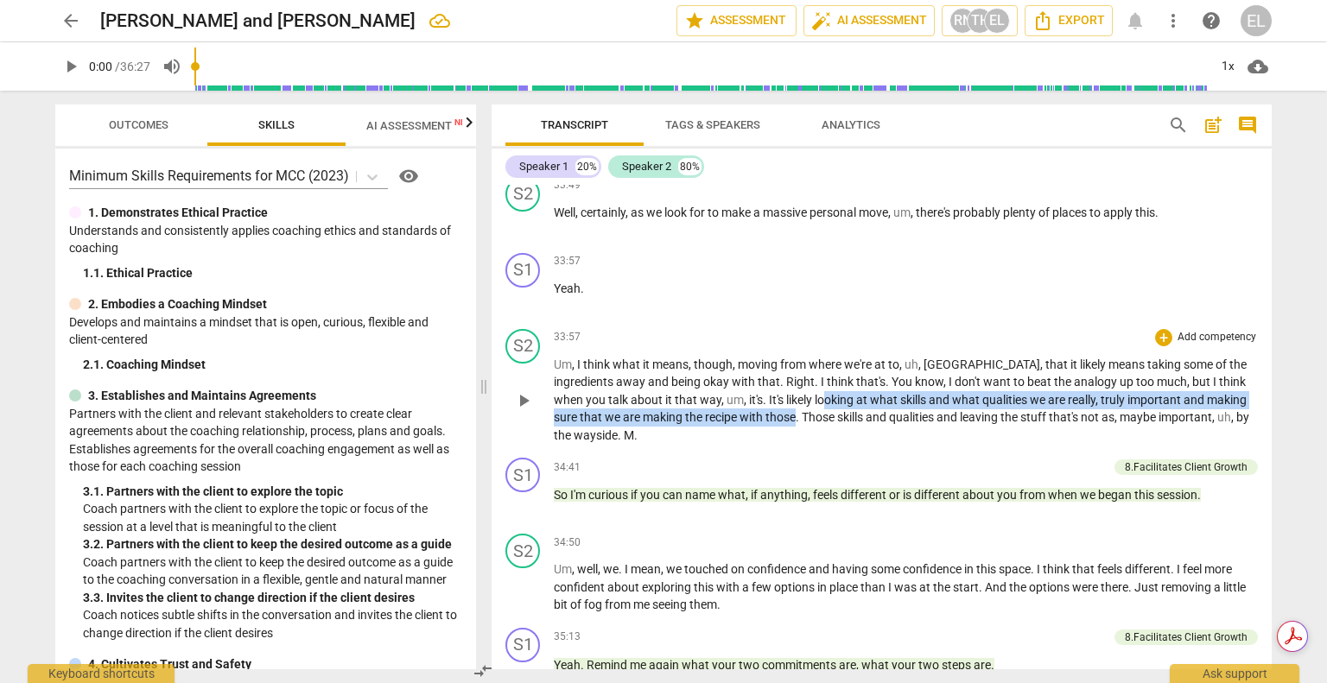
drag, startPoint x: 773, startPoint y: 440, endPoint x: 743, endPoint y: 454, distance: 33.6
click at [743, 445] on p "Um , I think what it means , though , moving from where we're at to , uh , [GEO…" at bounding box center [906, 400] width 704 height 89
click at [781, 435] on icon "button" at bounding box center [785, 434] width 10 height 12
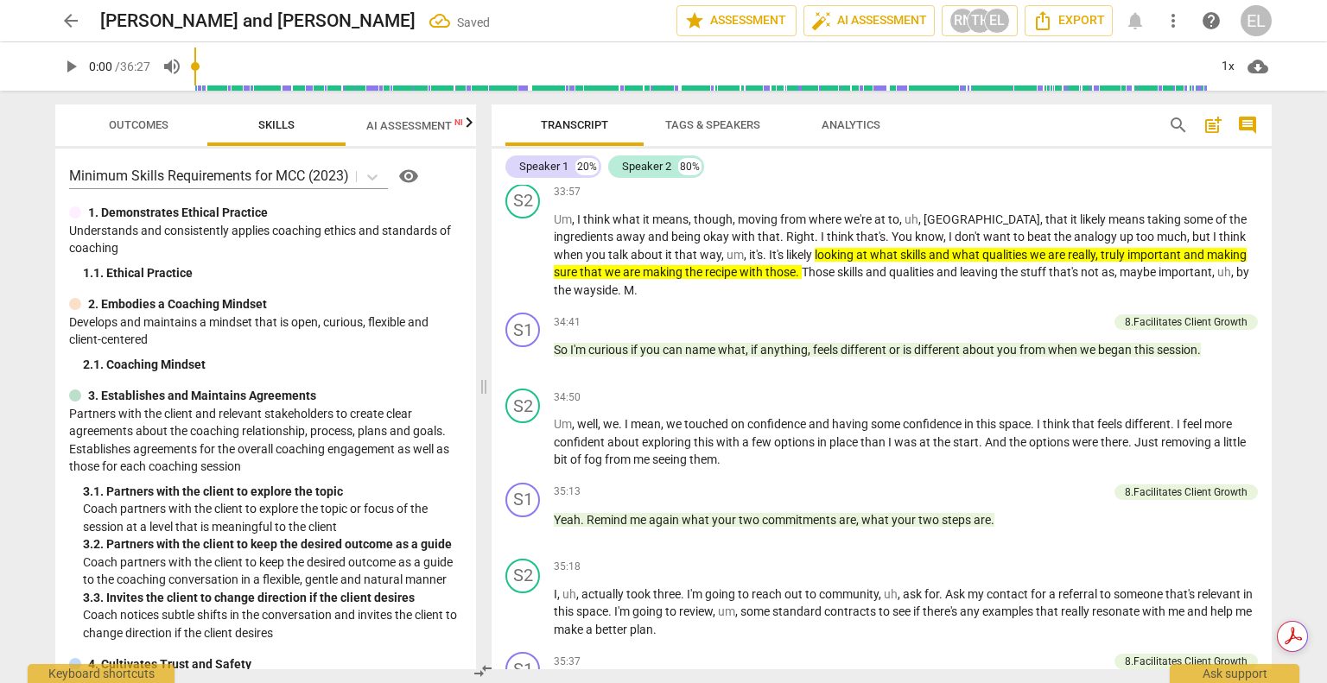
scroll to position [10537, 0]
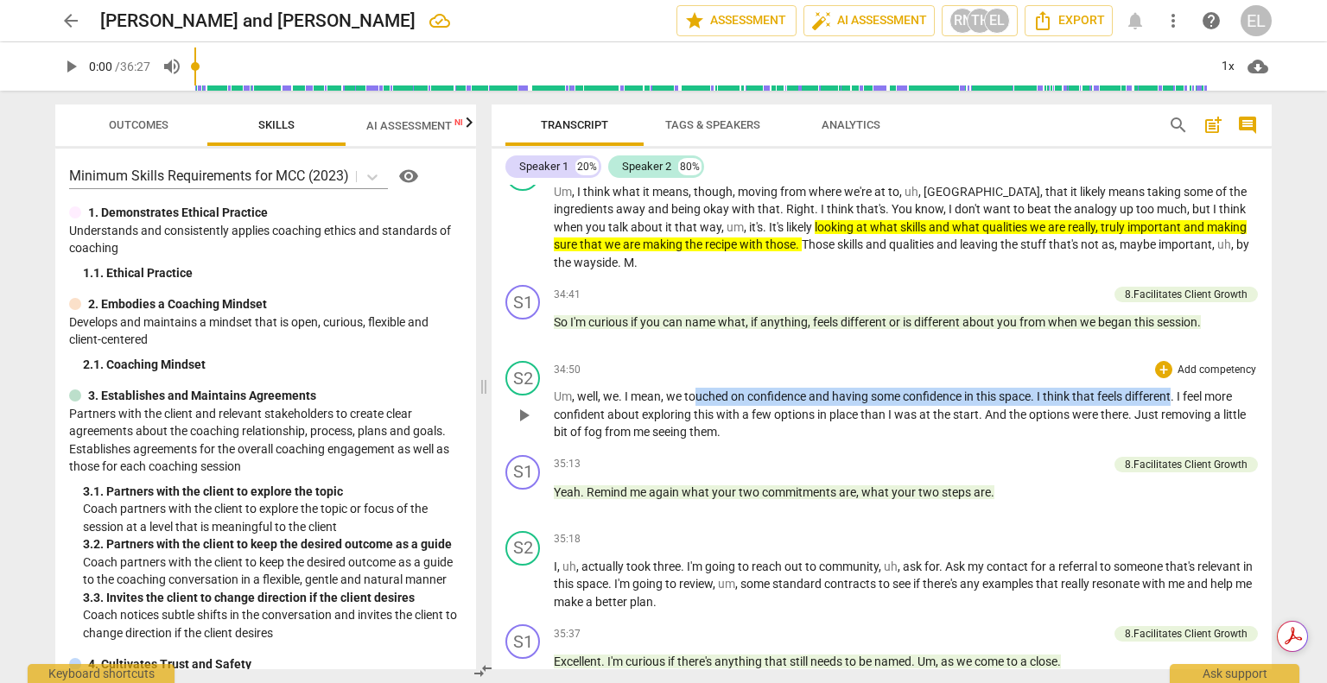
drag, startPoint x: 697, startPoint y: 438, endPoint x: 1176, endPoint y: 440, distance: 479.4
click at [1176, 440] on p "Um , well , we . I mean , we touched on confidence and having some confidence i…" at bounding box center [906, 415] width 704 height 54
click at [1212, 424] on icon "button" at bounding box center [1215, 415] width 17 height 21
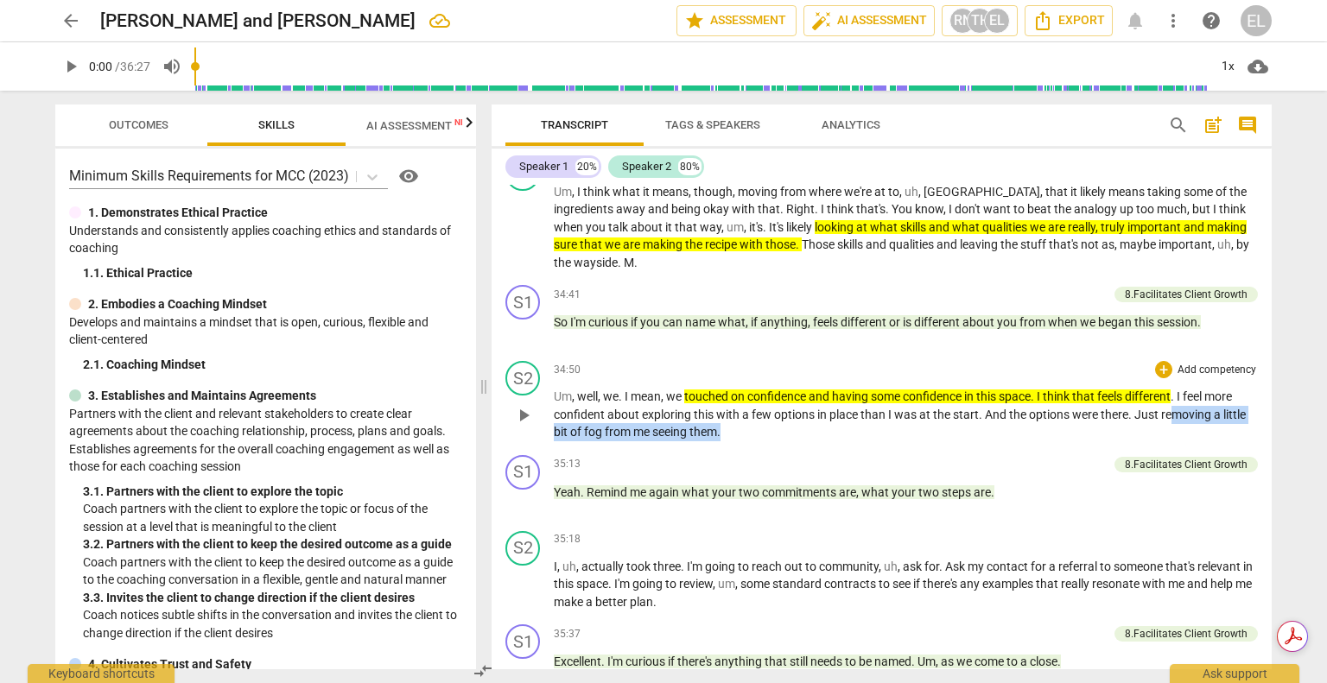
drag, startPoint x: 1169, startPoint y: 454, endPoint x: 729, endPoint y: 466, distance: 439.8
click at [724, 441] on p "Um , well , we . I mean , we touched on confidence and having some confidence i…" at bounding box center [906, 415] width 704 height 54
click at [764, 452] on icon "button" at bounding box center [762, 450] width 17 height 21
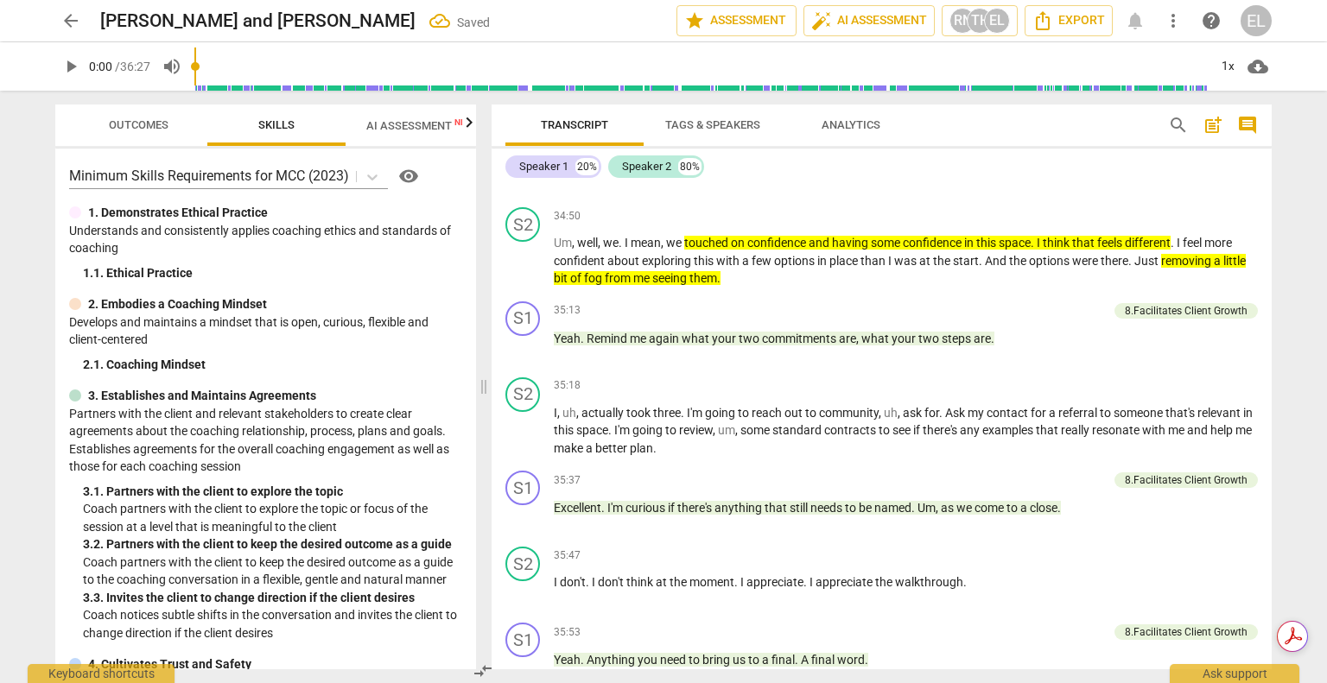
scroll to position [10710, 0]
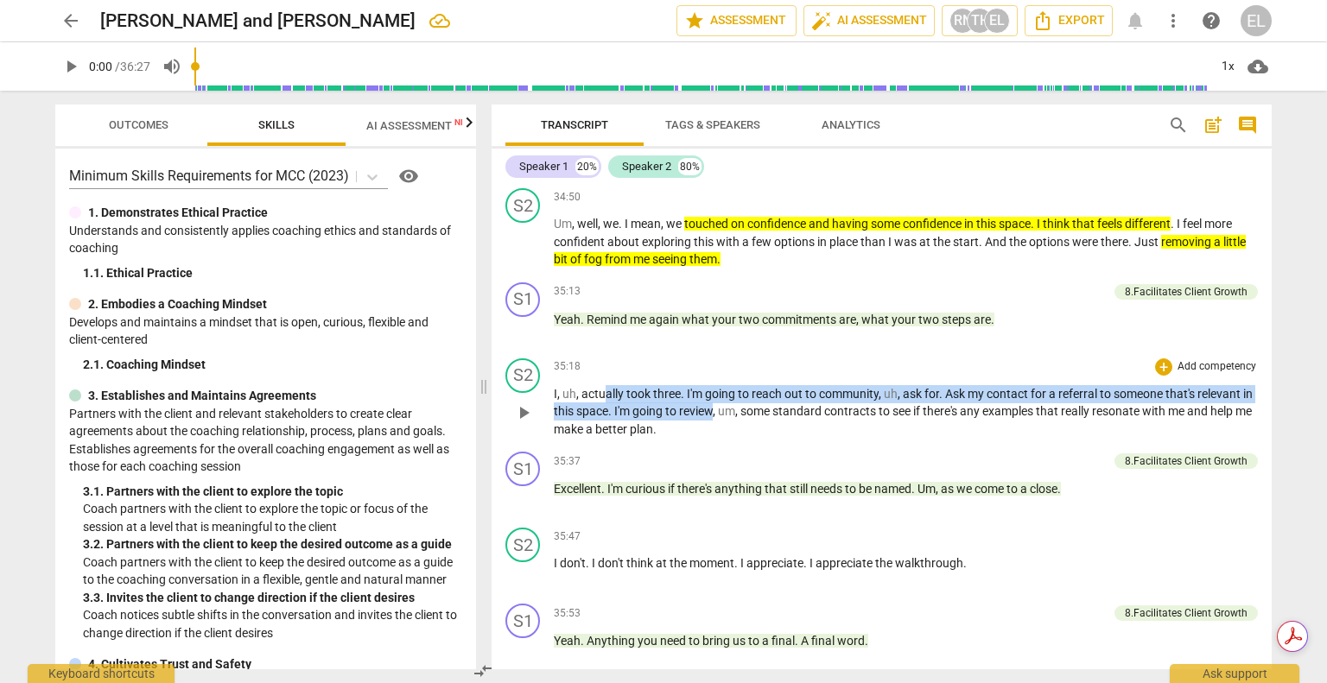
drag, startPoint x: 601, startPoint y: 436, endPoint x: 723, endPoint y: 455, distance: 123.3
click at [723, 439] on p "I , uh , actually took three . I'm going to reach out to community , uh , ask f…" at bounding box center [906, 412] width 704 height 54
click at [762, 429] on icon "button" at bounding box center [765, 427] width 10 height 12
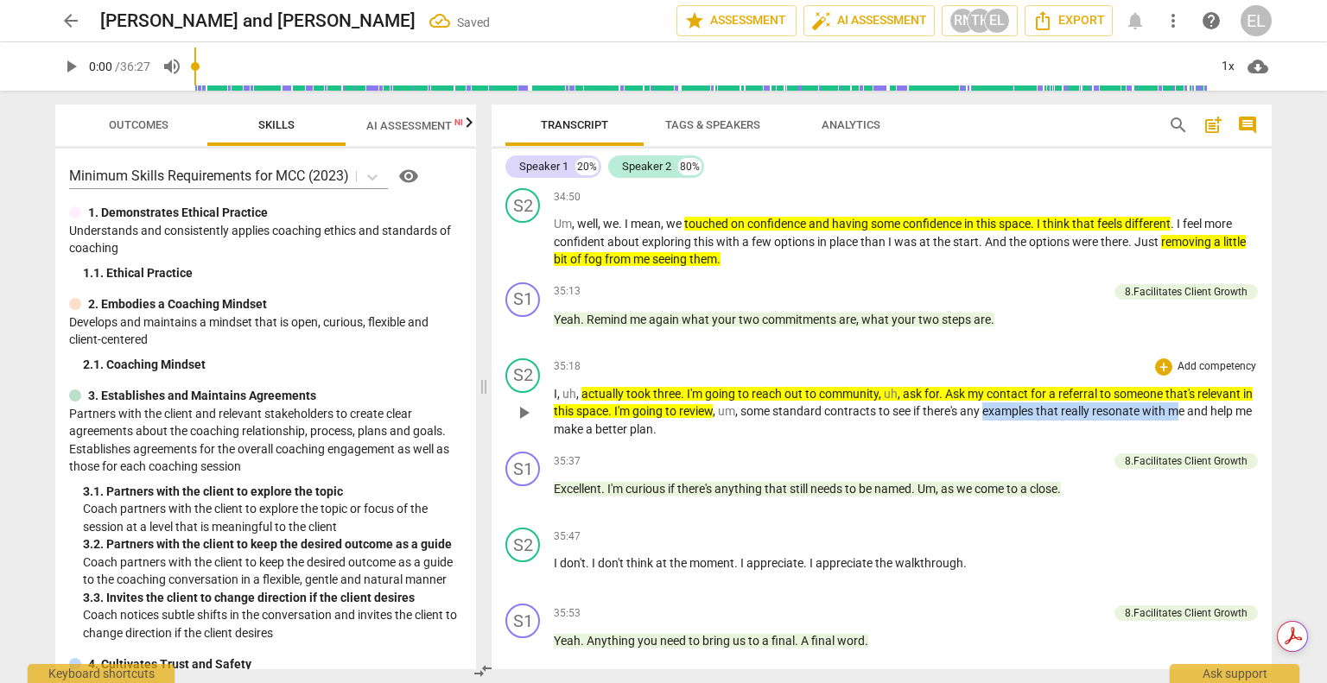
drag, startPoint x: 1015, startPoint y: 454, endPoint x: 1195, endPoint y: 452, distance: 180.5
click at [1195, 439] on p "I , uh , actually took three . I'm going to reach out to community , uh , ask f…" at bounding box center [906, 412] width 704 height 54
click at [1247, 424] on icon "button" at bounding box center [1244, 427] width 10 height 12
drag, startPoint x: 580, startPoint y: 467, endPoint x: 670, endPoint y: 467, distance: 89.8
click at [670, 439] on p "I , uh , actually took three . I'm going to reach out to community , uh , ask f…" at bounding box center [906, 412] width 704 height 54
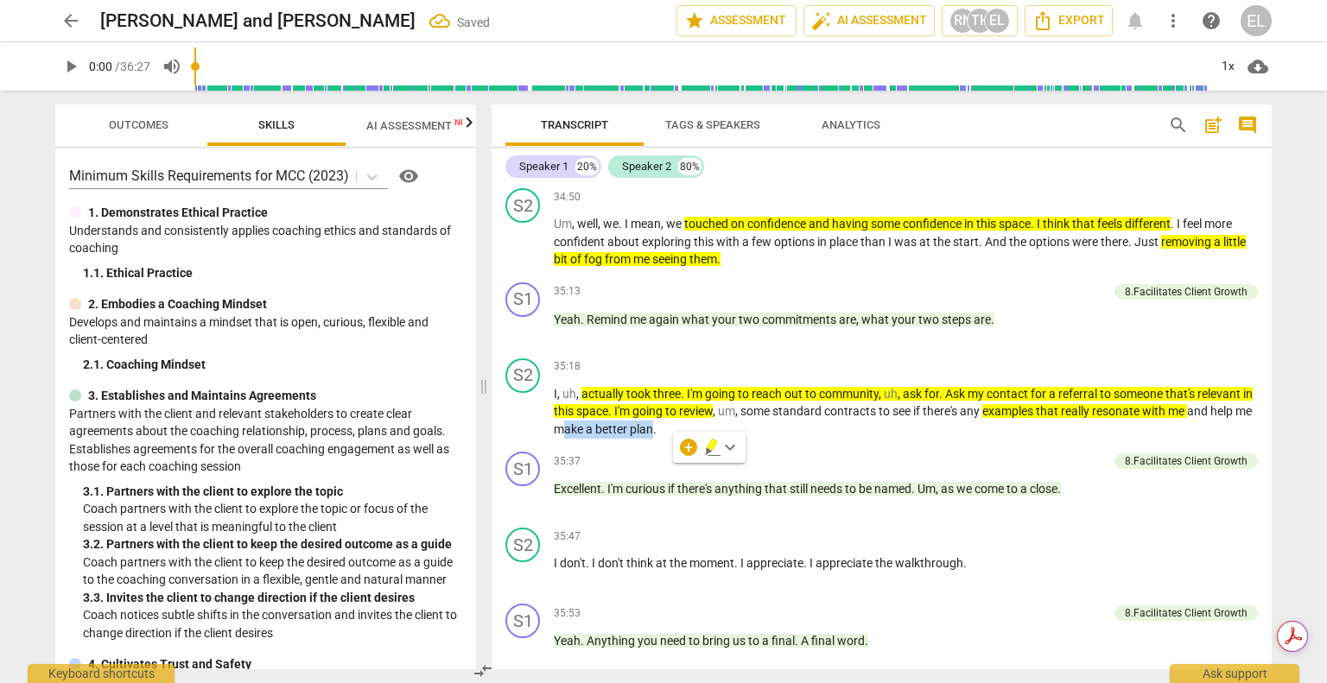
click at [711, 440] on icon "button" at bounding box center [712, 445] width 10 height 12
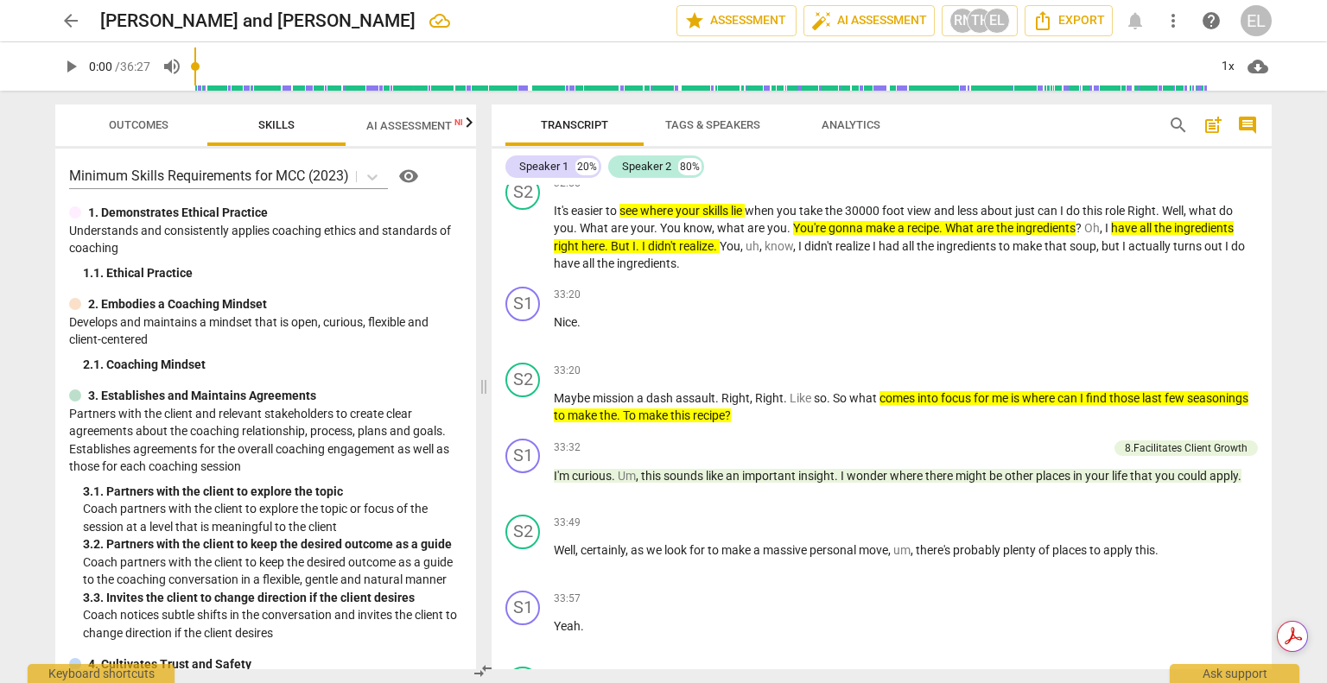
scroll to position [9908, 0]
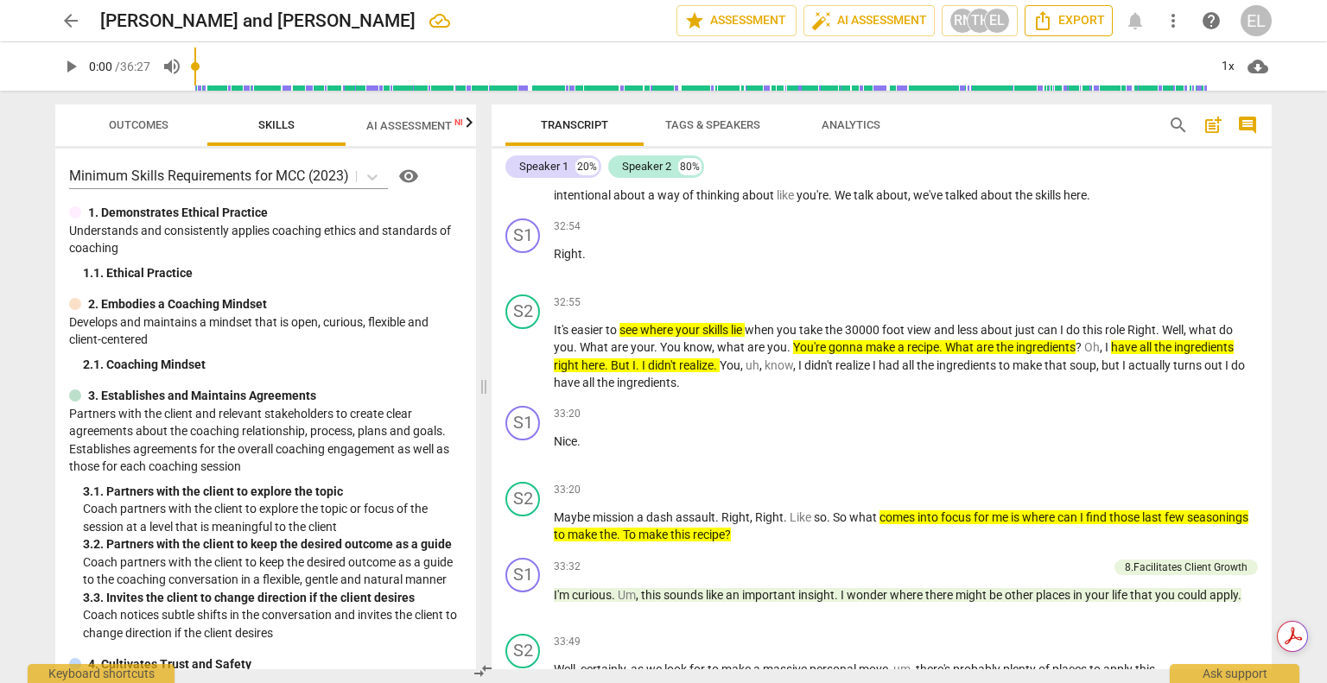
click at [1080, 24] on span "Export" at bounding box center [1068, 20] width 73 height 21
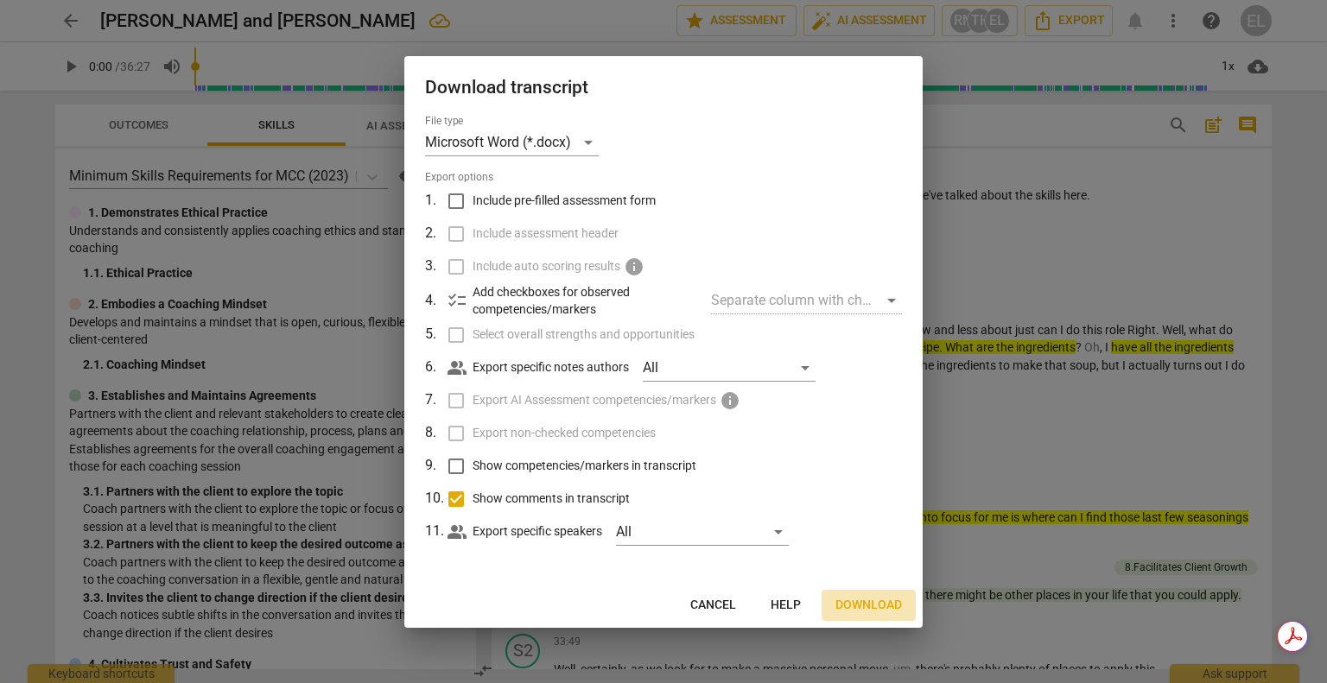
click at [872, 594] on button "Download" at bounding box center [868, 605] width 94 height 31
